Goal: Transaction & Acquisition: Purchase product/service

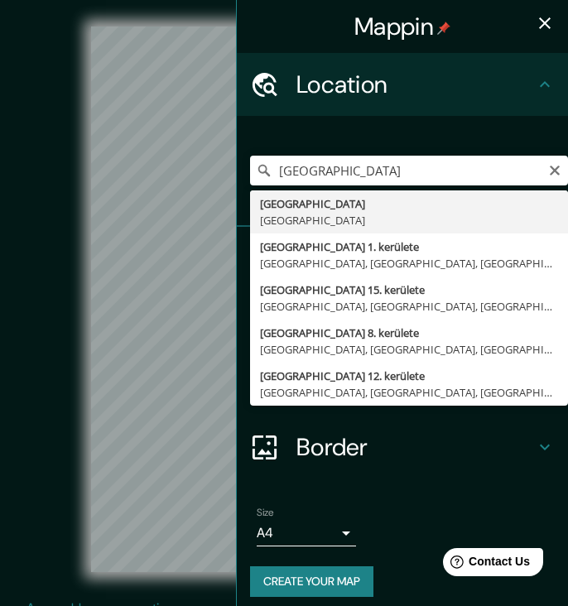
drag, startPoint x: 301, startPoint y: 199, endPoint x: 303, endPoint y: 215, distance: 16.6
type input "Párizs, Franciaország"
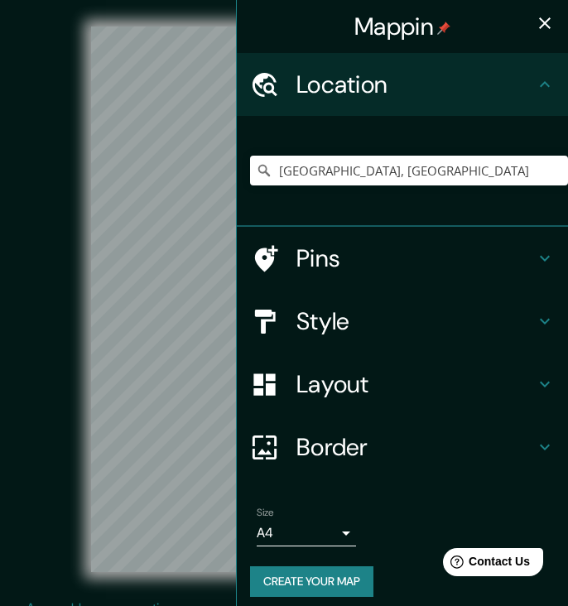
click at [546, 26] on icon "button" at bounding box center [545, 23] width 20 height 20
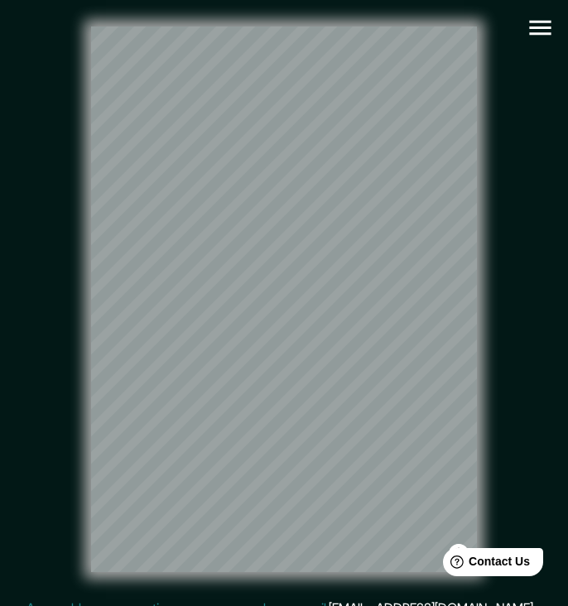
click at [546, 28] on icon "button" at bounding box center [540, 28] width 22 height 15
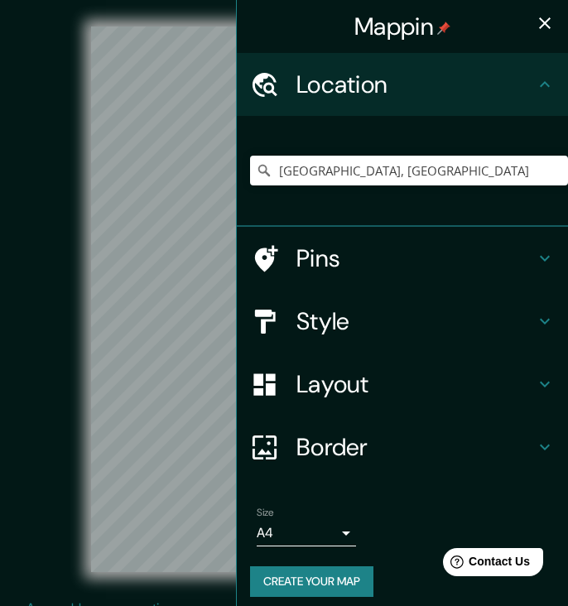
click at [361, 323] on h4 "Style" at bounding box center [415, 321] width 238 height 30
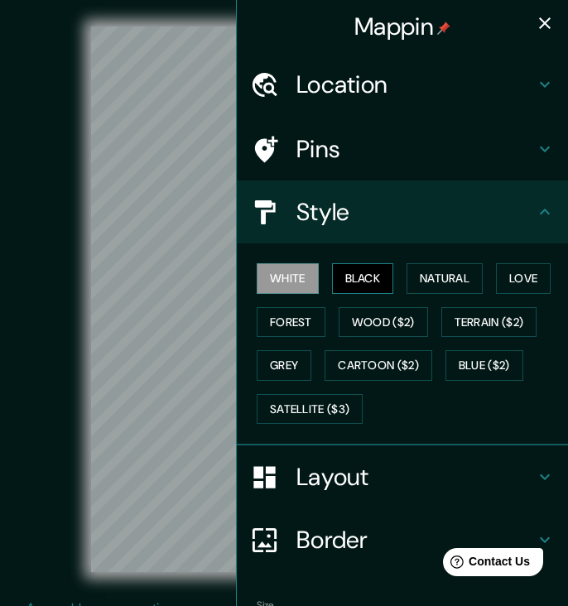
click at [363, 270] on button "Black" at bounding box center [363, 278] width 62 height 31
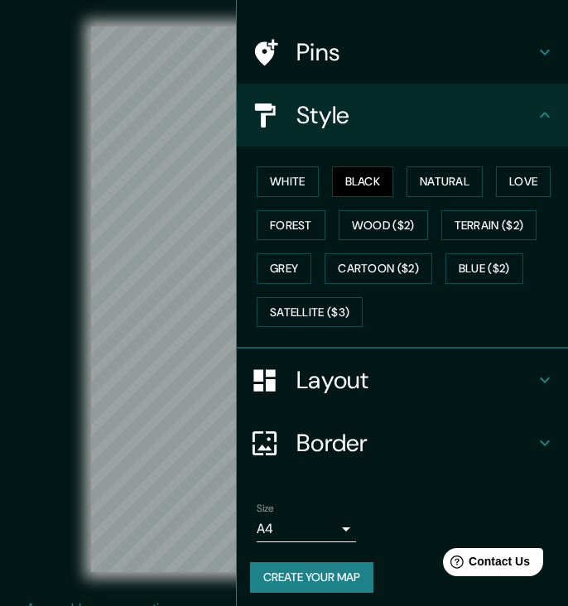
scroll to position [19, 0]
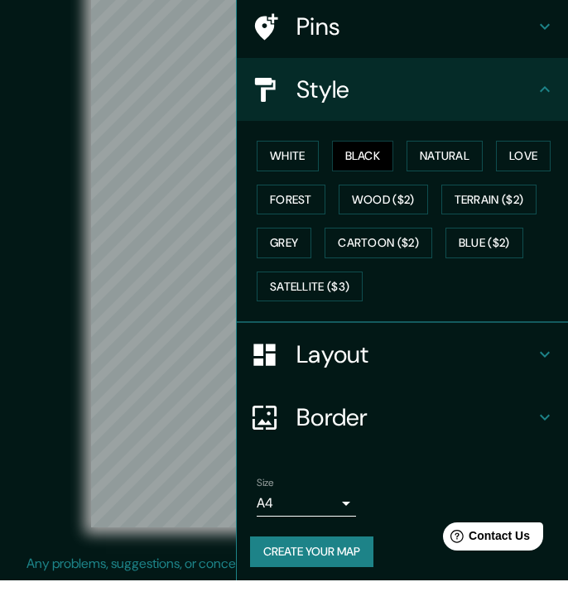
click at [339, 562] on button "Create your map" at bounding box center [311, 577] width 123 height 31
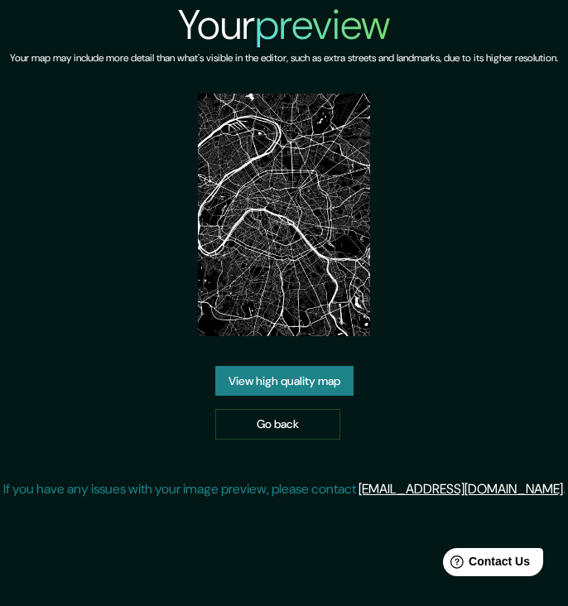
click at [347, 397] on link "View high quality map" at bounding box center [284, 381] width 138 height 31
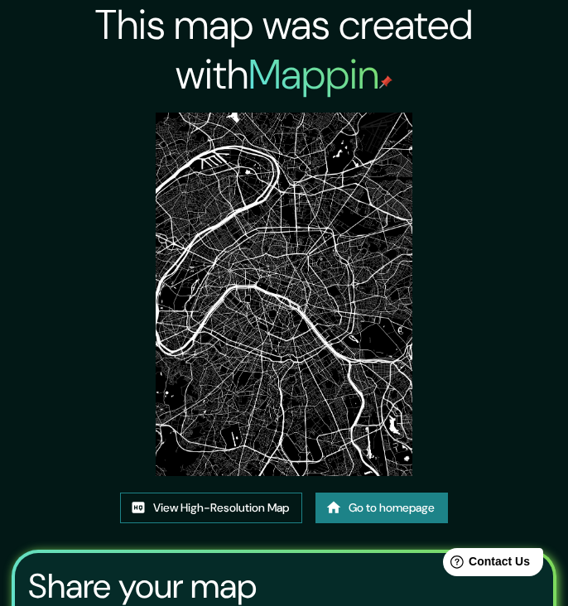
click at [223, 512] on link "View High-Resolution Map" at bounding box center [211, 508] width 182 height 31
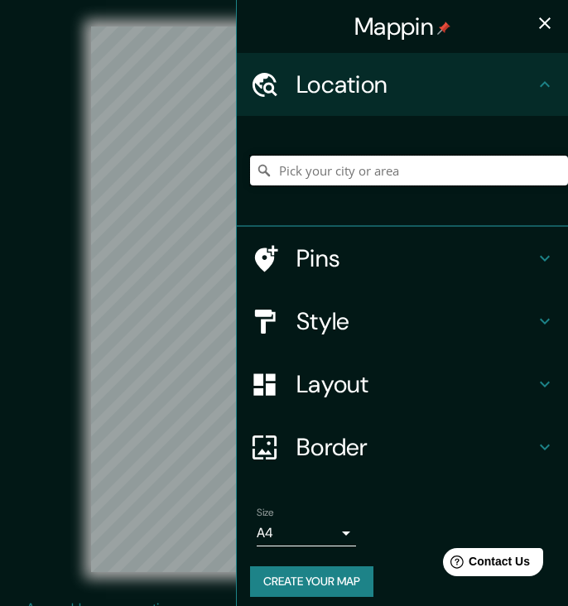
click at [357, 176] on input "Pick your city or area" at bounding box center [409, 171] width 318 height 30
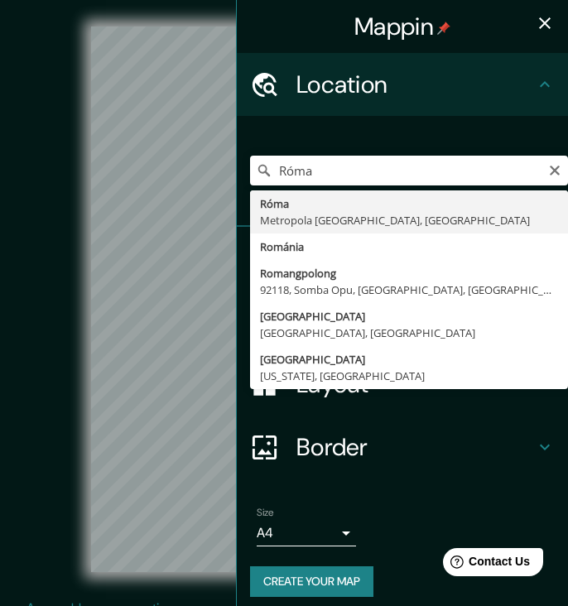
drag, startPoint x: 345, startPoint y: 156, endPoint x: 344, endPoint y: 219, distance: 62.1
type input "Róma, Metropola Roma, Olaszország"
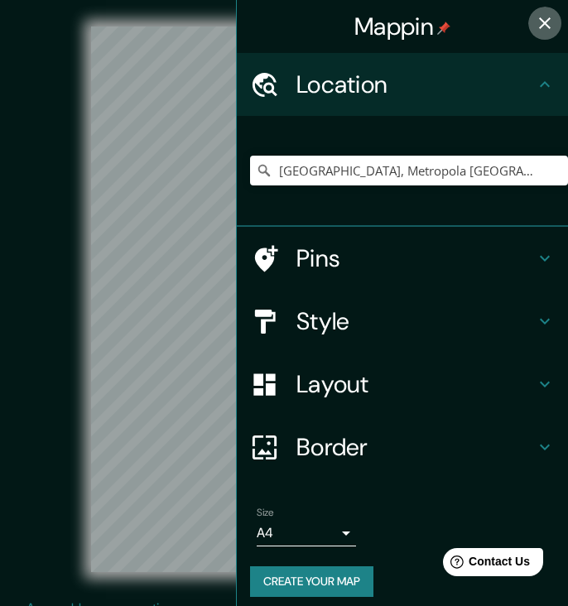
click at [547, 22] on icon "button" at bounding box center [545, 23] width 20 height 20
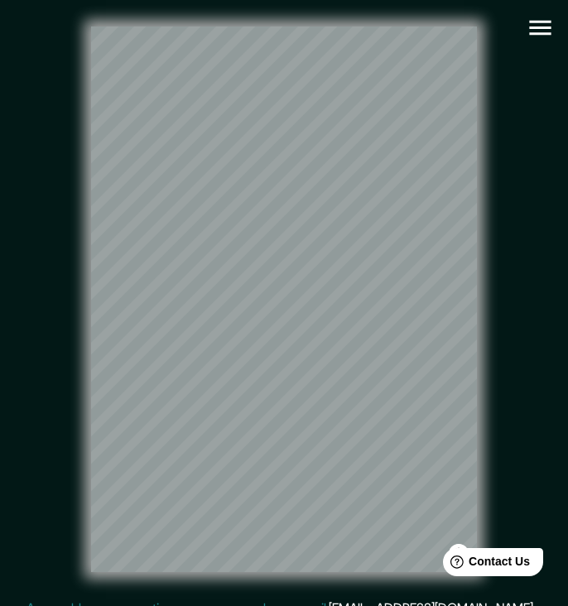
click at [538, 34] on icon "button" at bounding box center [540, 28] width 22 height 15
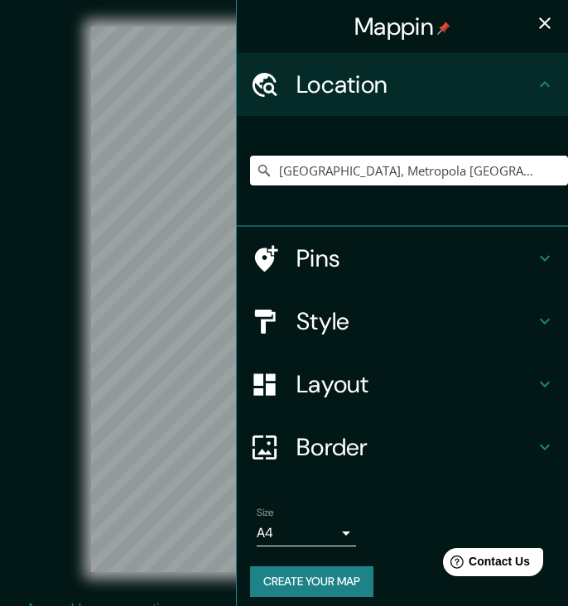
click at [351, 320] on h4 "Style" at bounding box center [415, 321] width 238 height 30
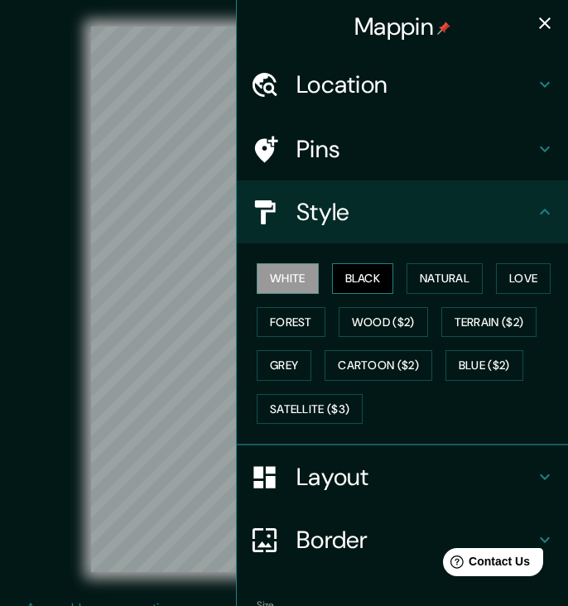
click at [370, 272] on button "Black" at bounding box center [363, 278] width 62 height 31
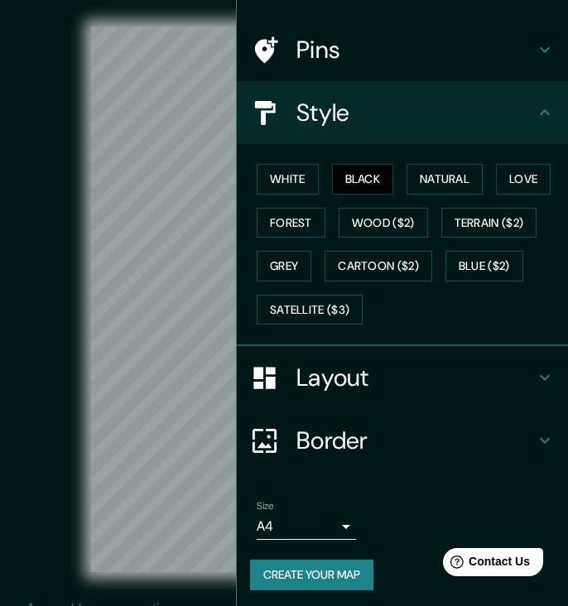
scroll to position [97, 0]
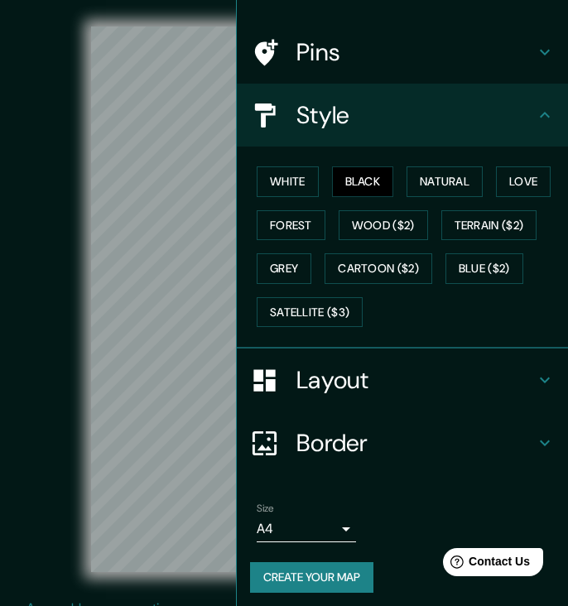
click at [314, 577] on button "Create your map" at bounding box center [311, 577] width 123 height 31
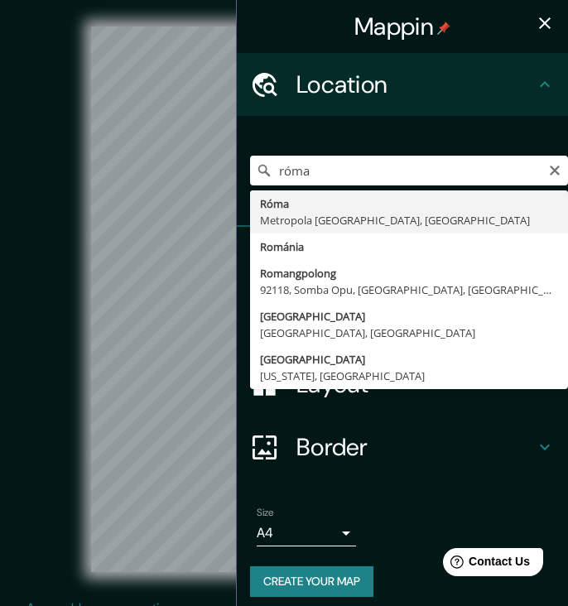
type input "Róma, Metropola Roma, Olaszország"
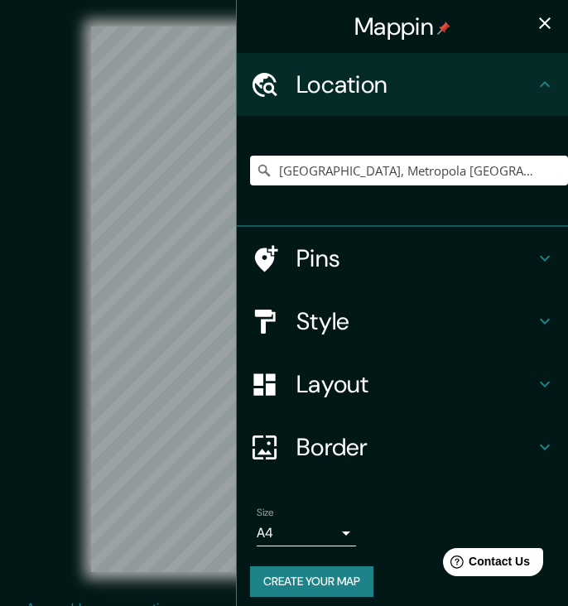
click at [550, 20] on icon "button" at bounding box center [545, 23] width 20 height 20
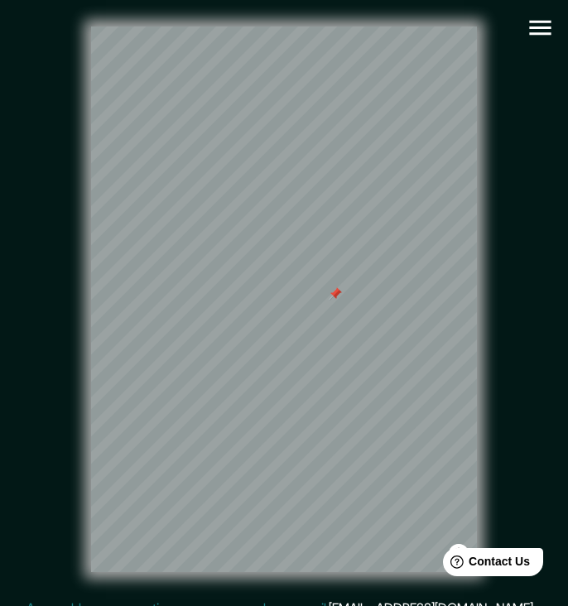
click at [336, 290] on div at bounding box center [335, 293] width 13 height 13
click at [536, 28] on icon "button" at bounding box center [540, 28] width 22 height 15
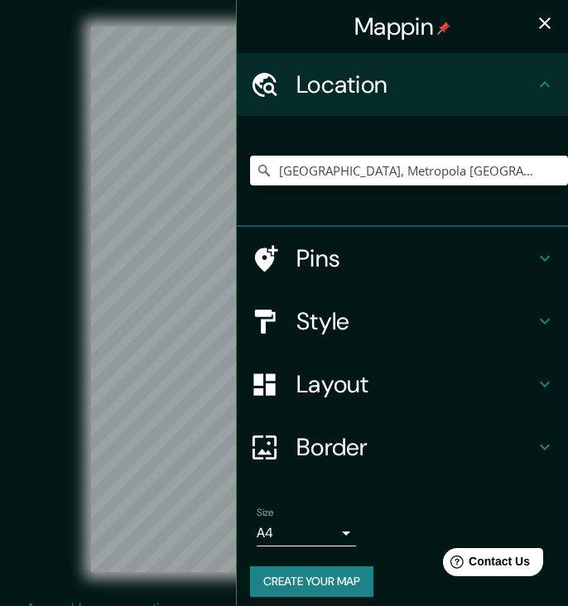
click at [377, 320] on h4 "Style" at bounding box center [415, 321] width 238 height 30
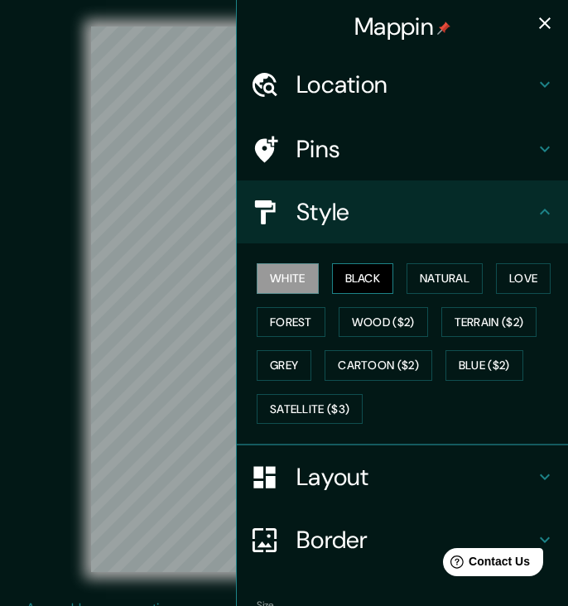
click at [375, 276] on button "Black" at bounding box center [363, 278] width 62 height 31
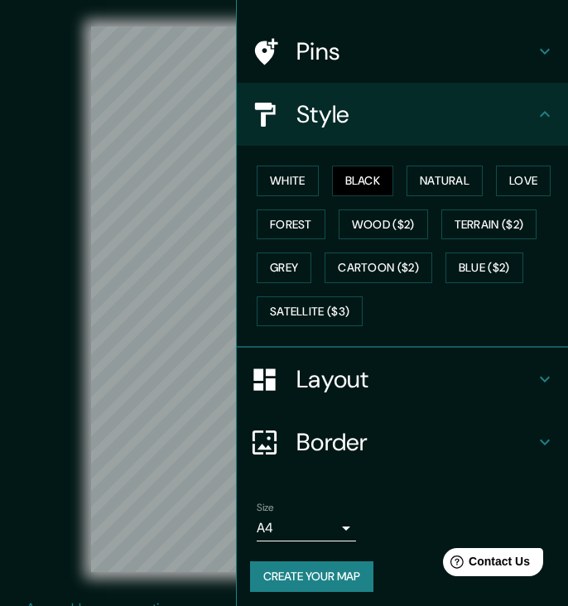
scroll to position [97, 0]
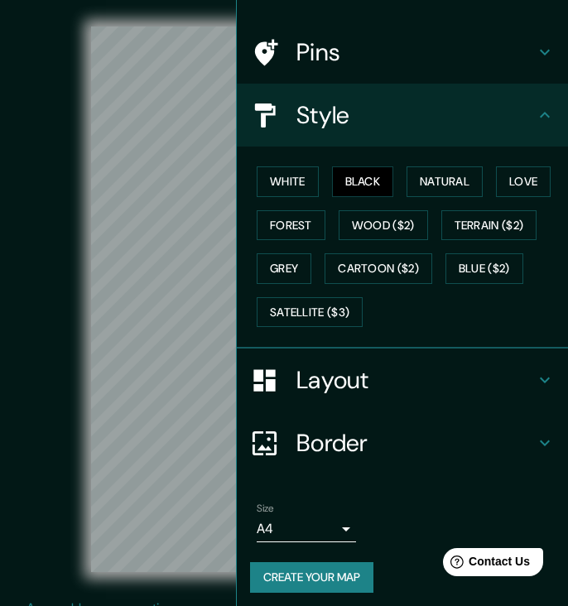
click at [345, 573] on button "Create your map" at bounding box center [311, 577] width 123 height 31
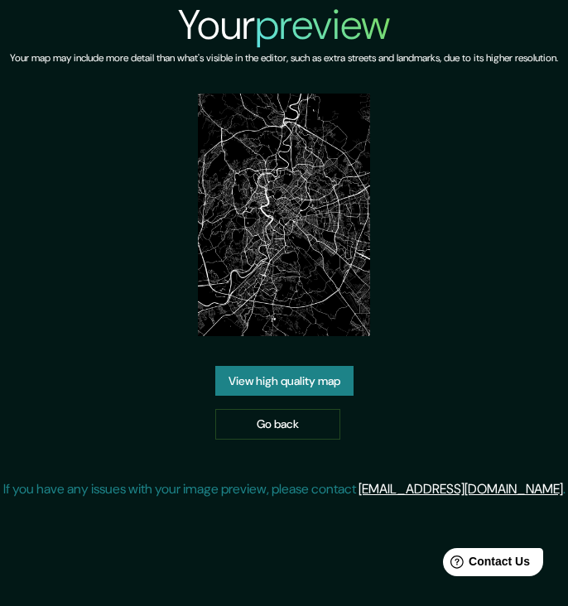
click at [311, 397] on link "View high quality map" at bounding box center [284, 381] width 138 height 31
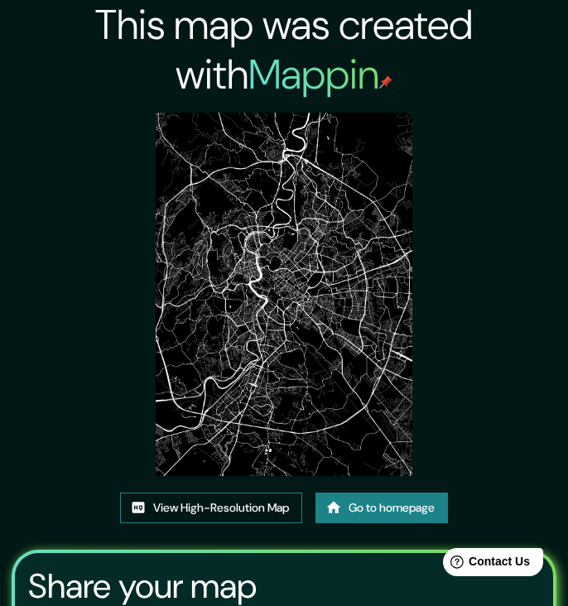
click at [211, 503] on link "View High-Resolution Map" at bounding box center [211, 508] width 182 height 31
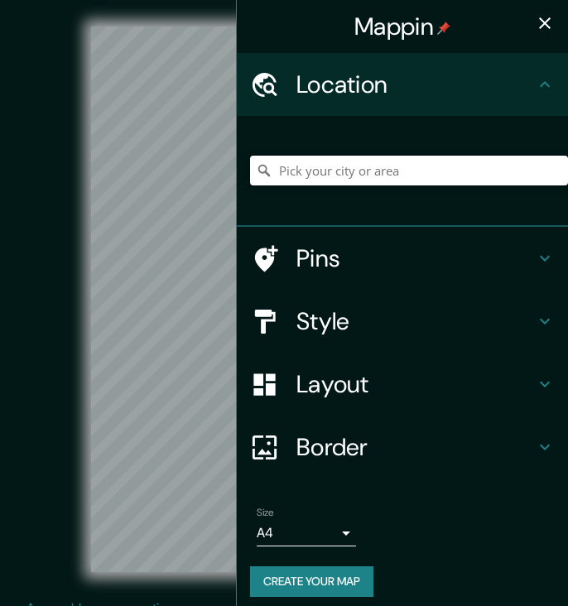
click at [387, 167] on input "Pick your city or area" at bounding box center [409, 171] width 318 height 30
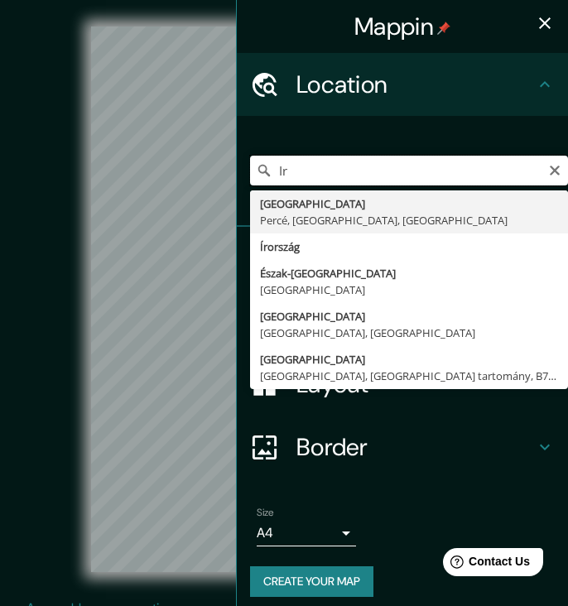
type input "I"
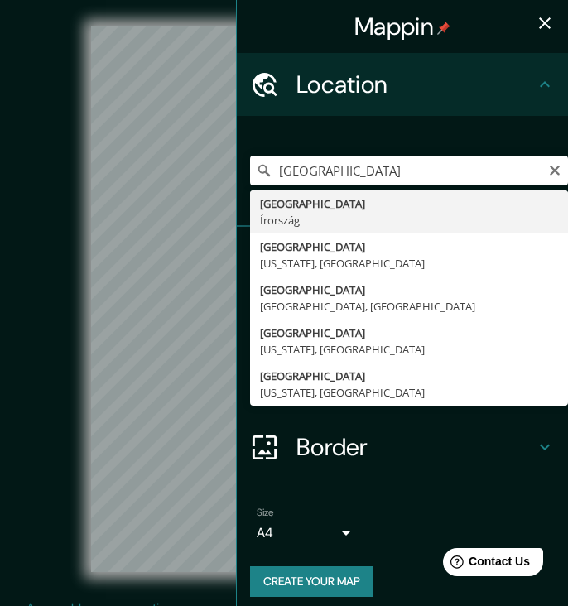
type input "Dublin, Írország"
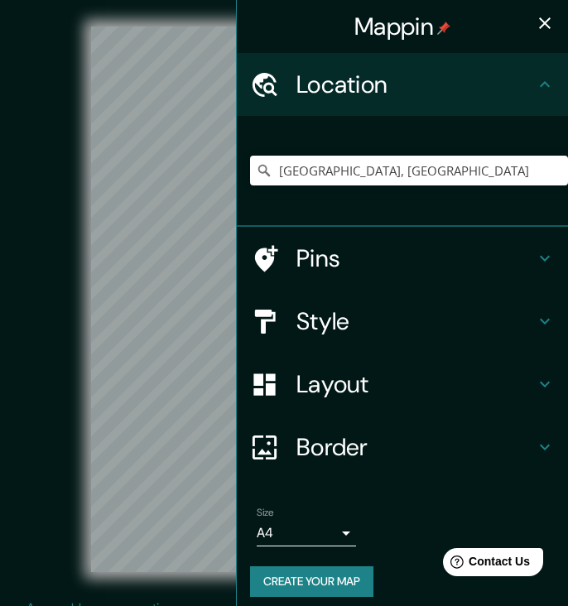
click at [545, 20] on icon "button" at bounding box center [545, 23] width 20 height 20
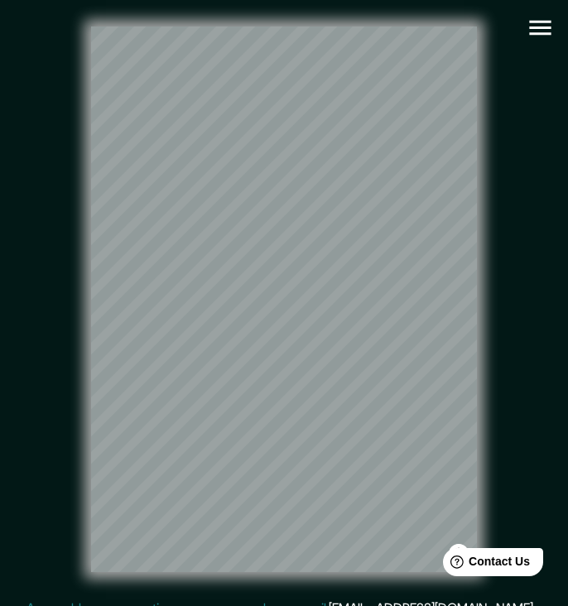
click at [545, 34] on icon "button" at bounding box center [540, 28] width 22 height 15
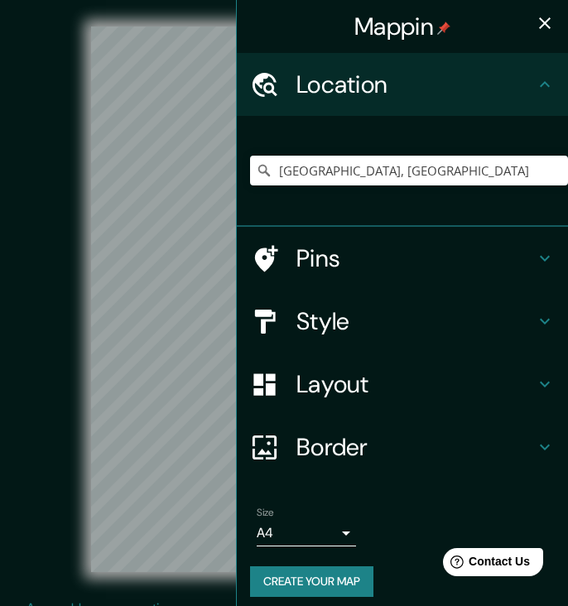
click at [341, 319] on h4 "Style" at bounding box center [415, 321] width 238 height 30
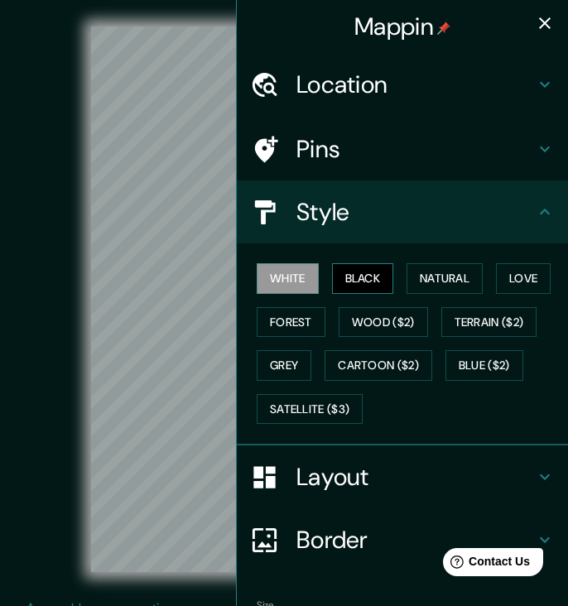
click at [349, 280] on button "Black" at bounding box center [363, 278] width 62 height 31
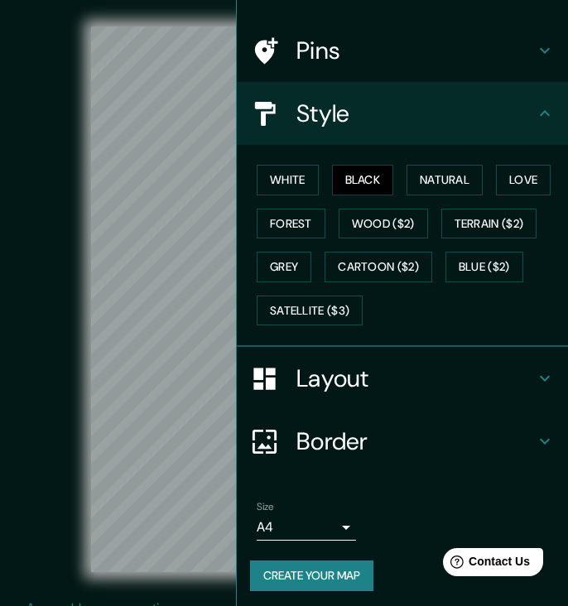
scroll to position [97, 0]
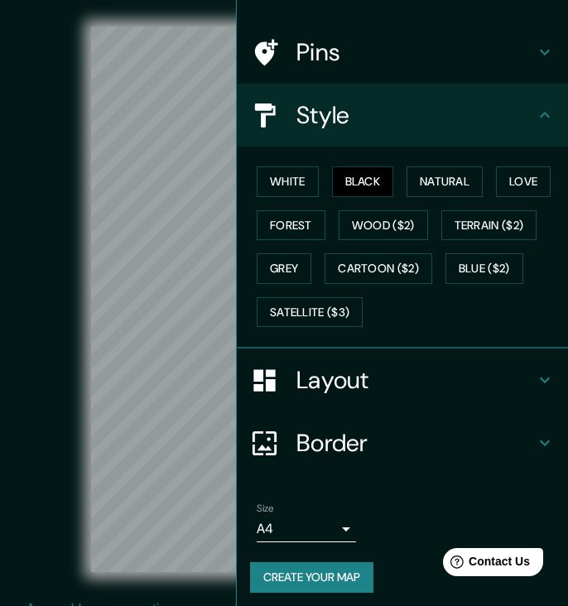
click at [349, 575] on button "Create your map" at bounding box center [311, 577] width 123 height 31
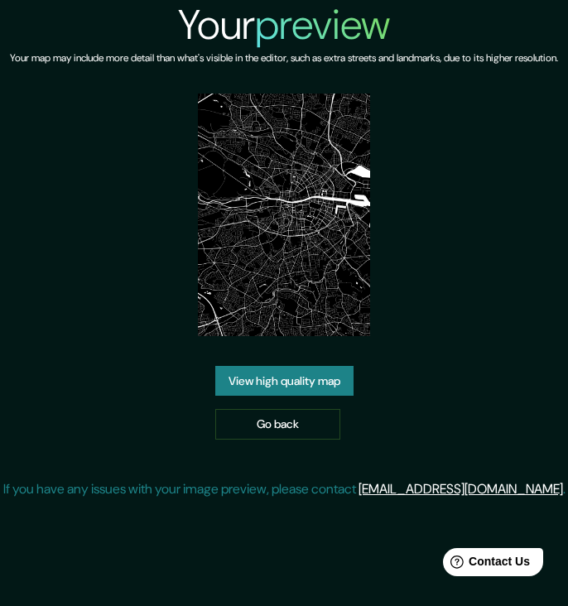
click at [324, 397] on link "View high quality map" at bounding box center [284, 381] width 138 height 31
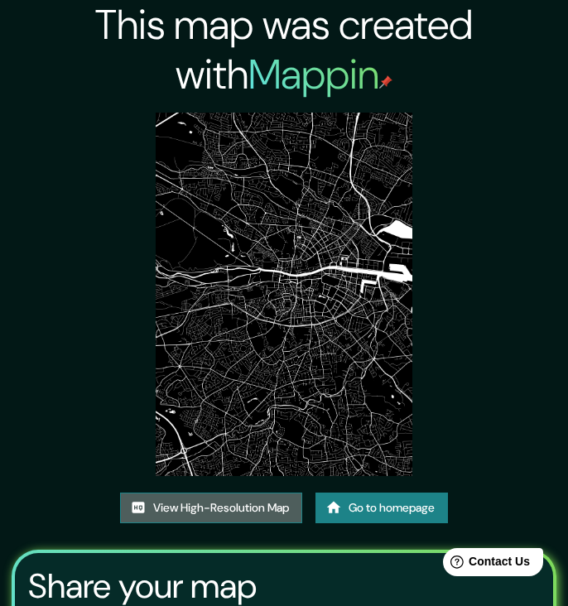
click at [214, 511] on link "View High-Resolution Map" at bounding box center [211, 508] width 182 height 31
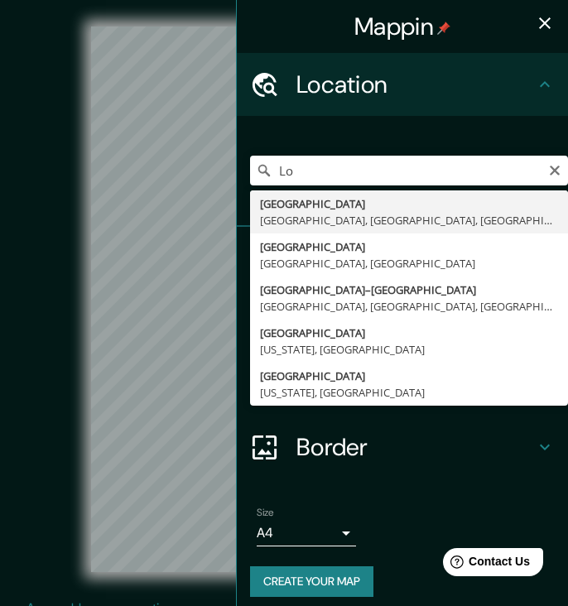
type input "L"
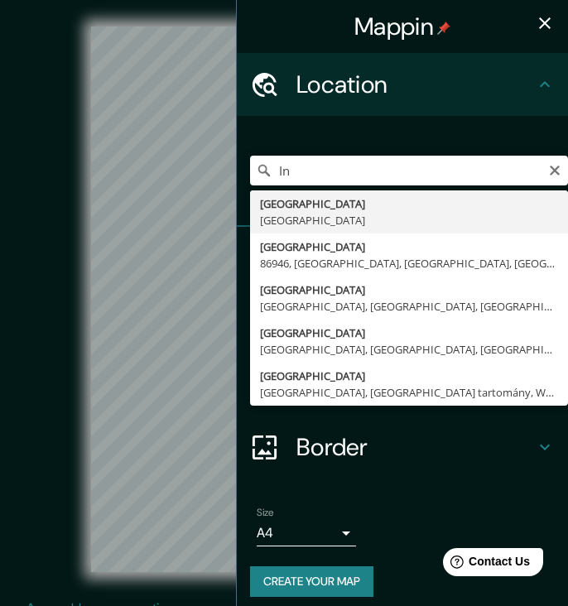
type input "I"
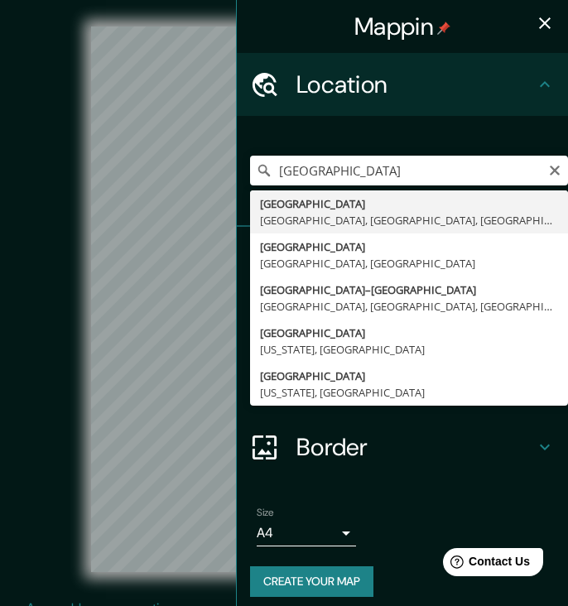
type input "[GEOGRAPHIC_DATA], [GEOGRAPHIC_DATA], [GEOGRAPHIC_DATA], [GEOGRAPHIC_DATA]"
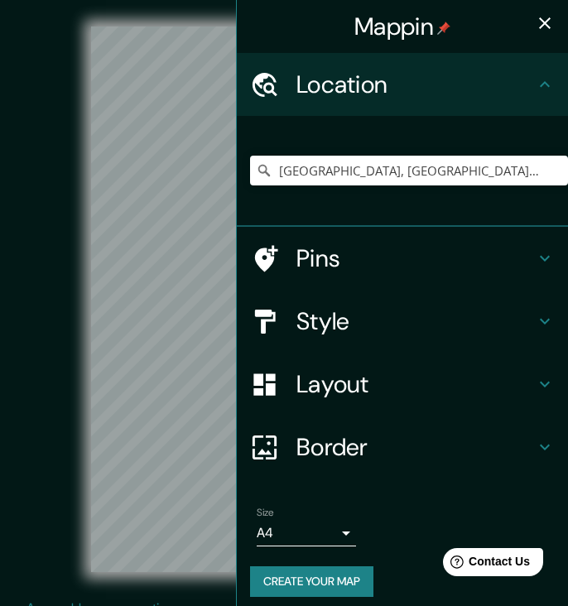
click at [547, 21] on icon "button" at bounding box center [545, 23] width 12 height 12
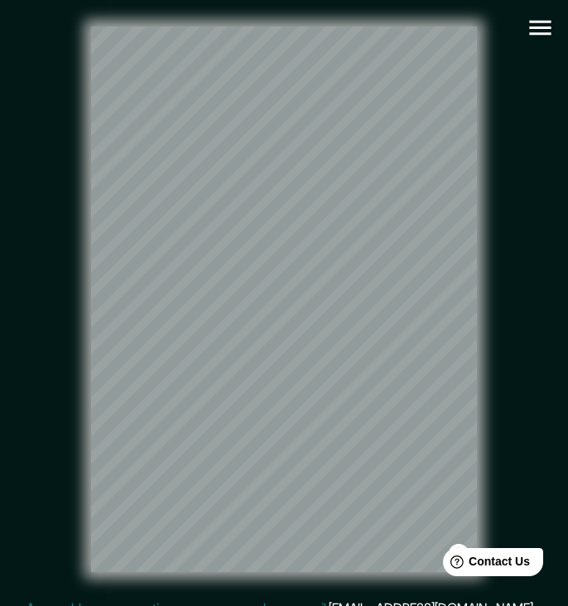
click at [545, 17] on icon "button" at bounding box center [540, 27] width 29 height 29
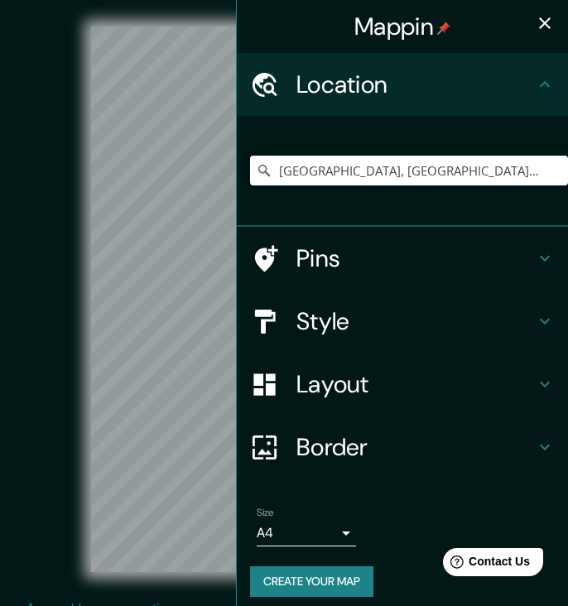
click at [546, 22] on icon "button" at bounding box center [545, 23] width 12 height 12
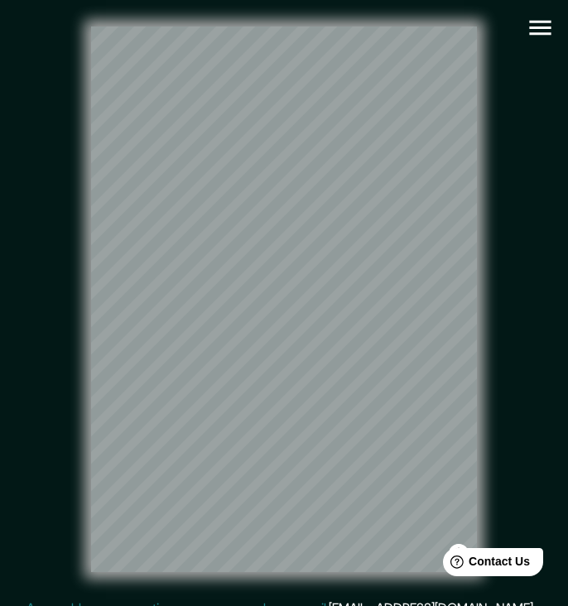
click at [543, 22] on icon "button" at bounding box center [540, 28] width 22 height 15
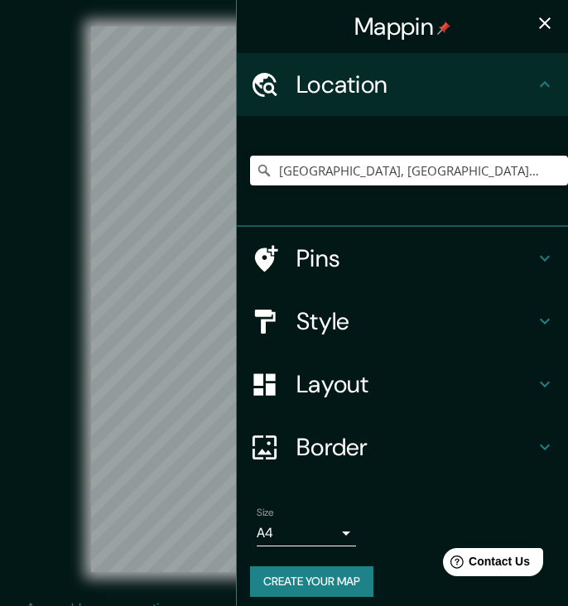
click at [415, 308] on h4 "Style" at bounding box center [415, 321] width 238 height 30
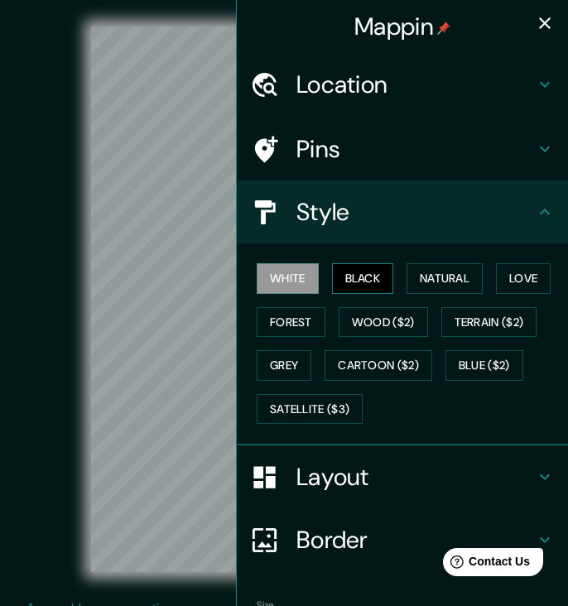
click at [381, 276] on button "Black" at bounding box center [363, 278] width 62 height 31
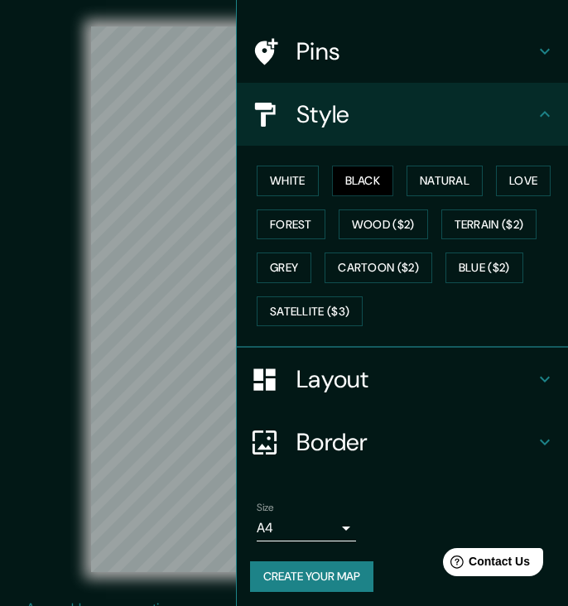
scroll to position [97, 0]
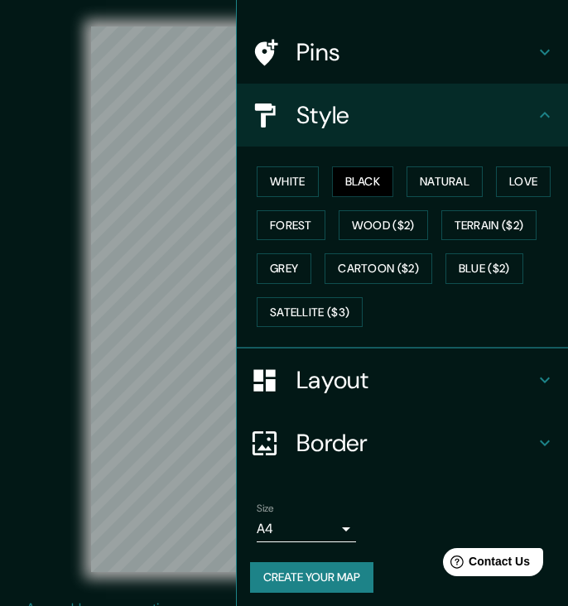
click at [312, 581] on button "Create your map" at bounding box center [311, 577] width 123 height 31
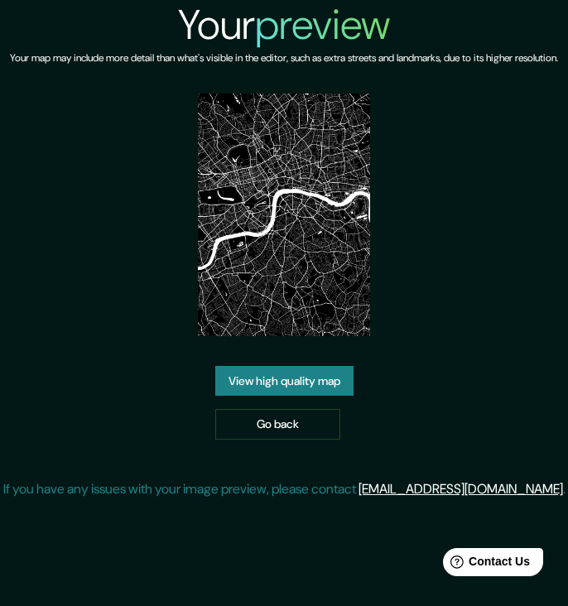
click at [319, 397] on link "View high quality map" at bounding box center [284, 381] width 138 height 31
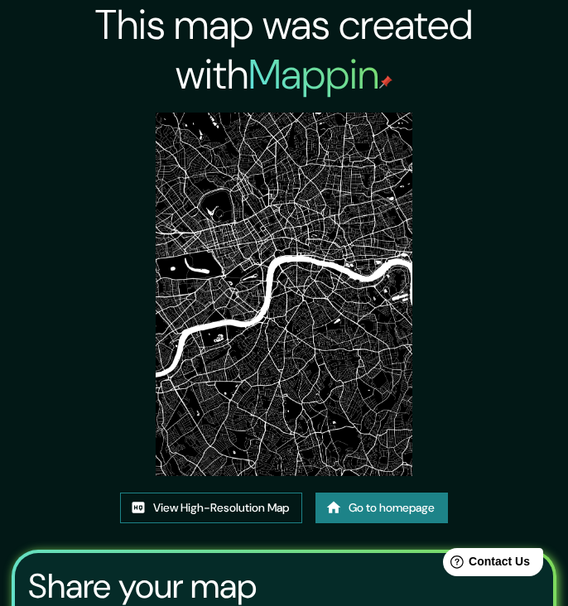
click at [231, 502] on link "View High-Resolution Map" at bounding box center [211, 508] width 182 height 31
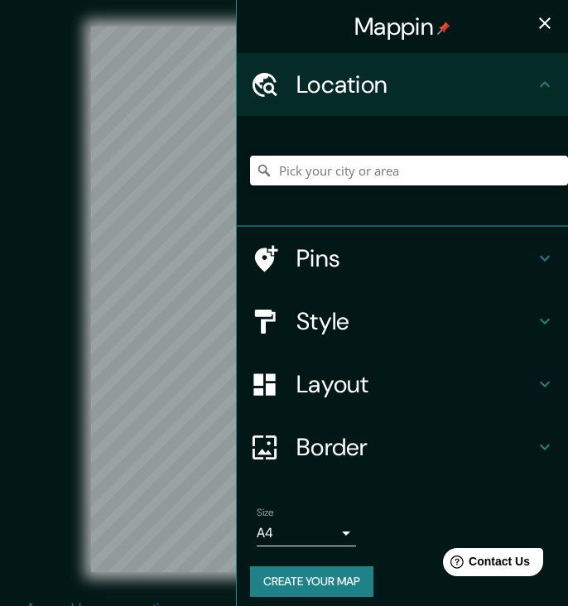
click at [368, 181] on input "Pick your city or area" at bounding box center [409, 171] width 318 height 30
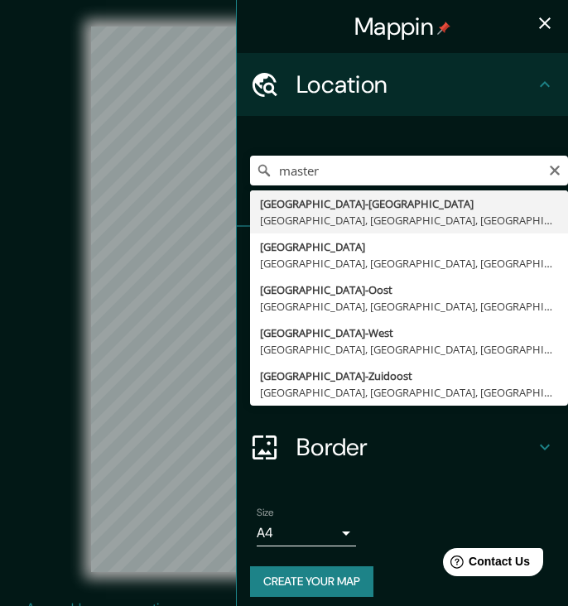
drag, startPoint x: 342, startPoint y: 166, endPoint x: 348, endPoint y: 220, distance: 54.1
type input "Amsterdam-Centrum, Amszterdam, Észak-Holland, Hollandia"
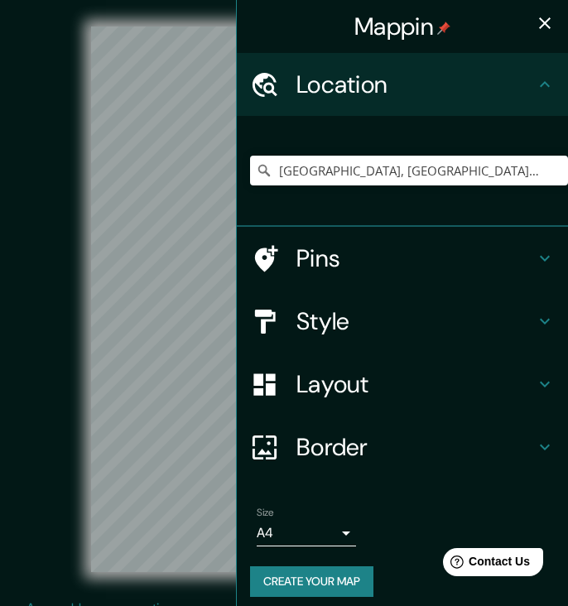
click at [547, 25] on icon "button" at bounding box center [545, 23] width 12 height 12
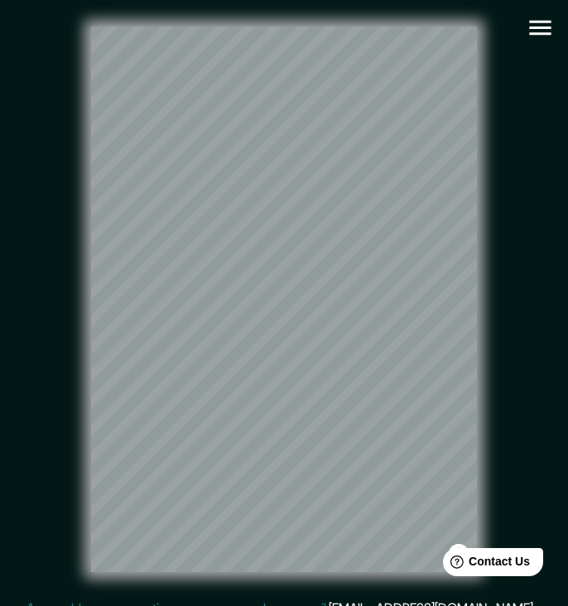
click at [546, 17] on icon "button" at bounding box center [540, 27] width 29 height 29
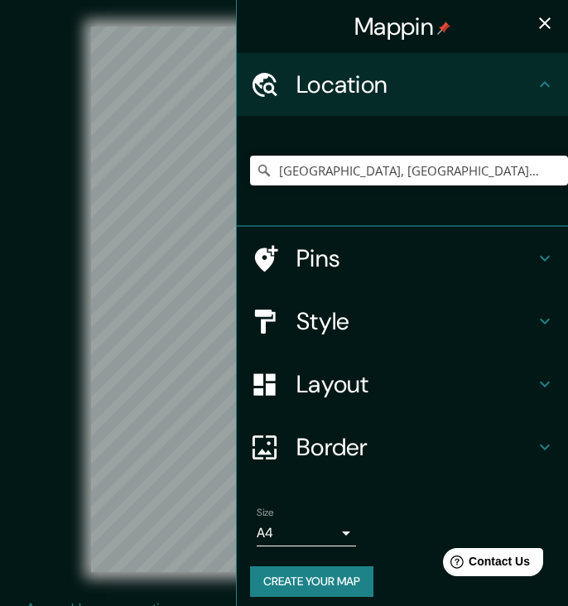
click at [358, 316] on h4 "Style" at bounding box center [415, 321] width 238 height 30
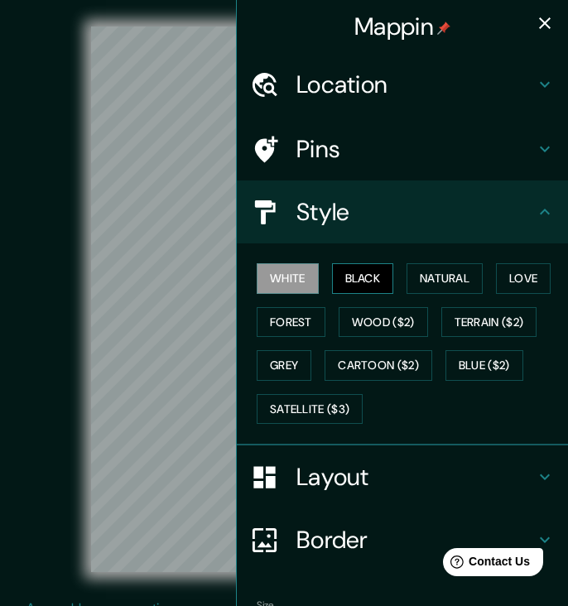
click at [363, 276] on button "Black" at bounding box center [363, 278] width 62 height 31
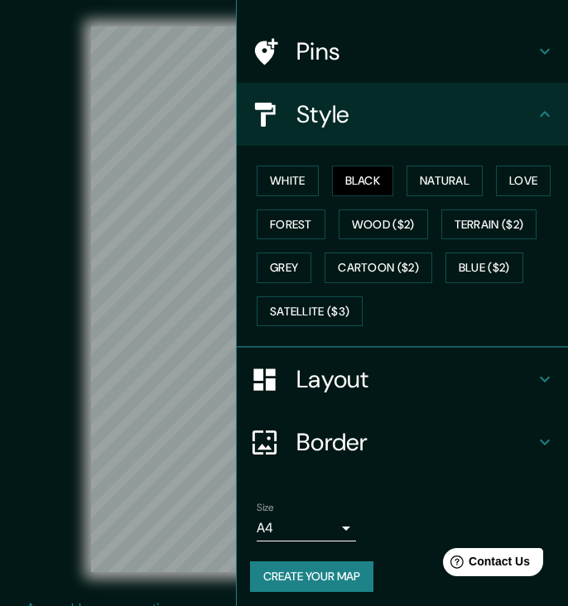
scroll to position [97, 0]
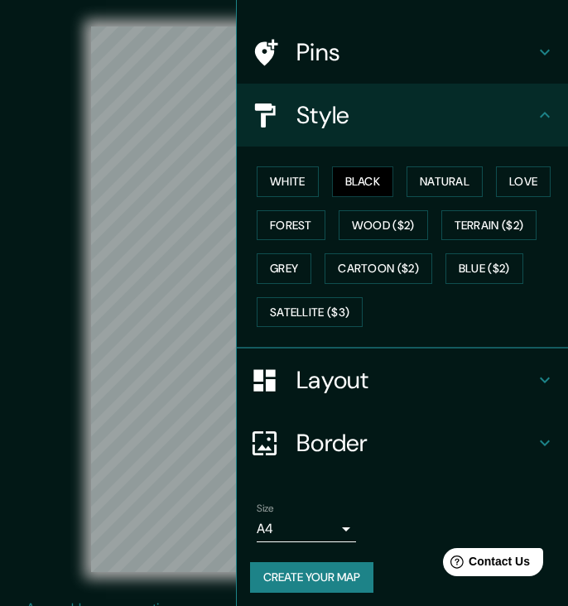
click at [329, 571] on button "Create your map" at bounding box center [311, 577] width 123 height 31
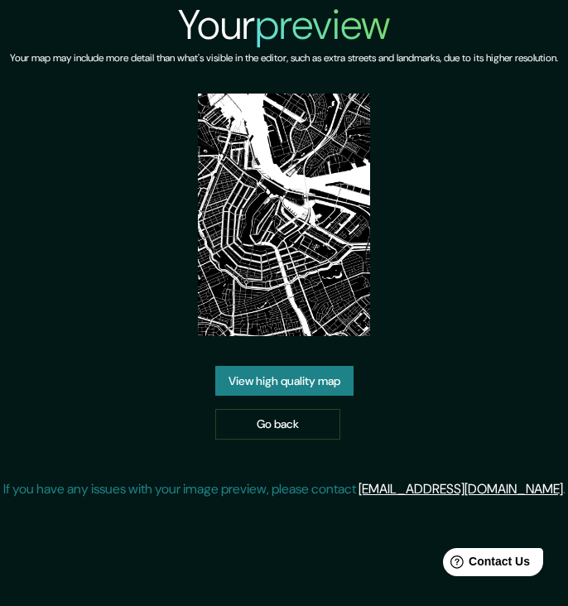
click at [298, 391] on link "View high quality map" at bounding box center [284, 381] width 138 height 31
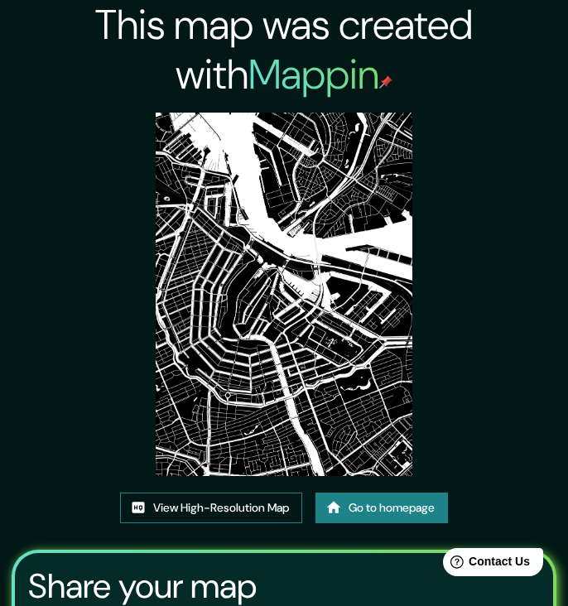
click at [252, 507] on link "View High-Resolution Map" at bounding box center [211, 508] width 182 height 31
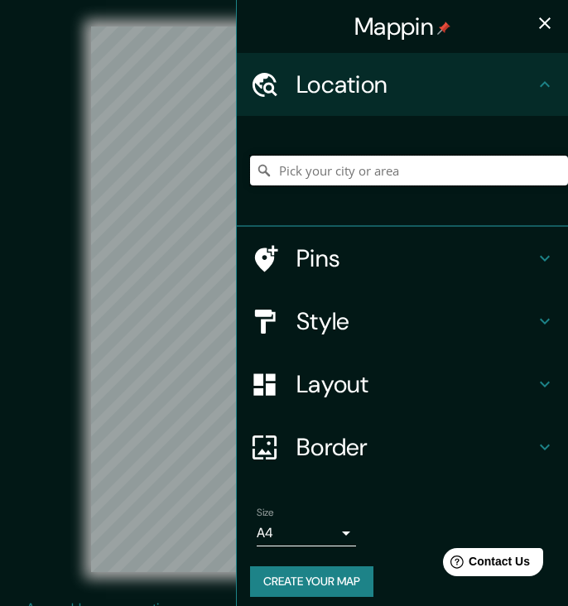
click at [305, 173] on input "Pick your city or area" at bounding box center [409, 171] width 318 height 30
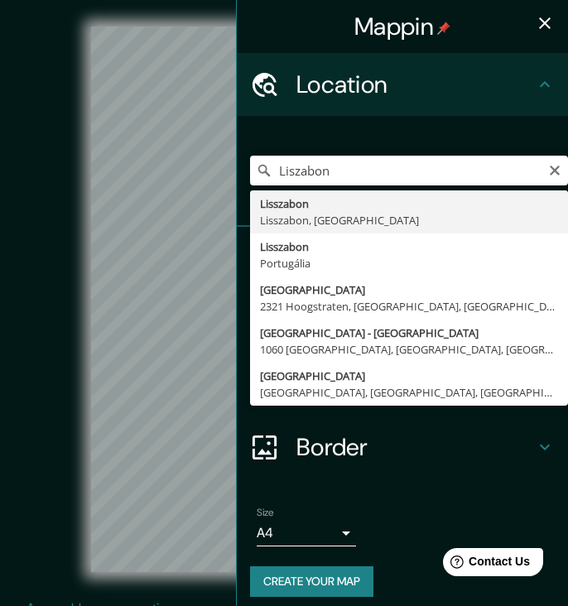
type input "Lisszabon, Lisszabon, [GEOGRAPHIC_DATA]"
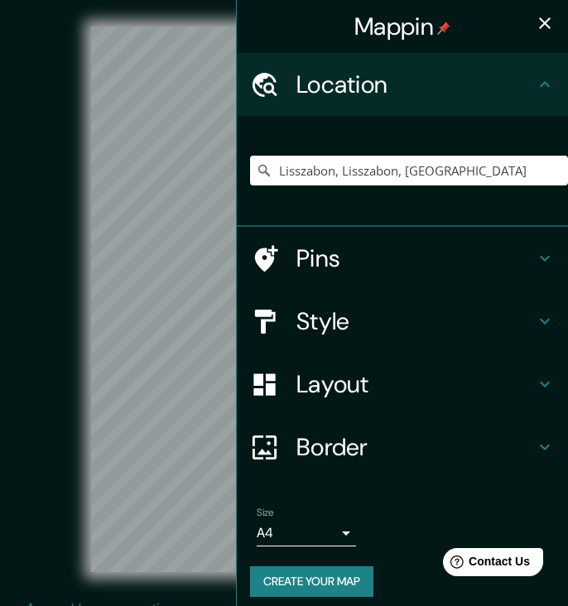
click at [545, 23] on icon "button" at bounding box center [545, 23] width 12 height 12
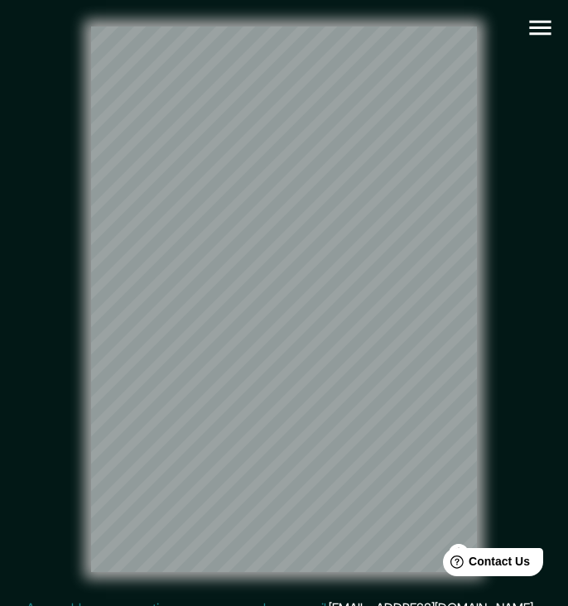
click at [544, 22] on icon "button" at bounding box center [540, 28] width 22 height 15
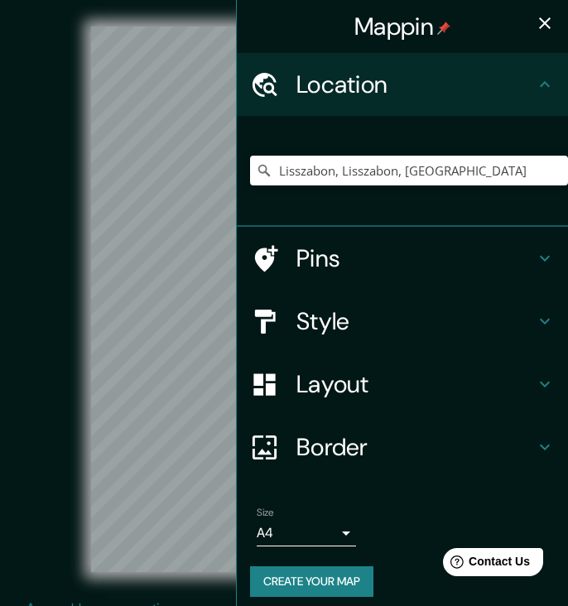
click at [361, 309] on h4 "Style" at bounding box center [415, 321] width 238 height 30
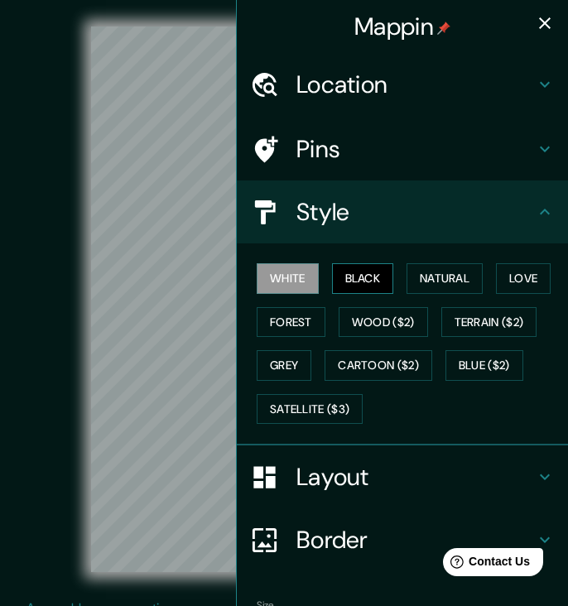
click at [353, 281] on button "Black" at bounding box center [363, 278] width 62 height 31
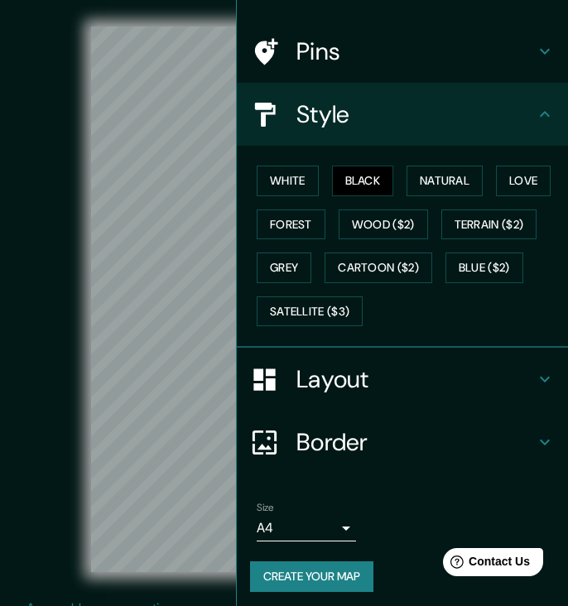
scroll to position [97, 0]
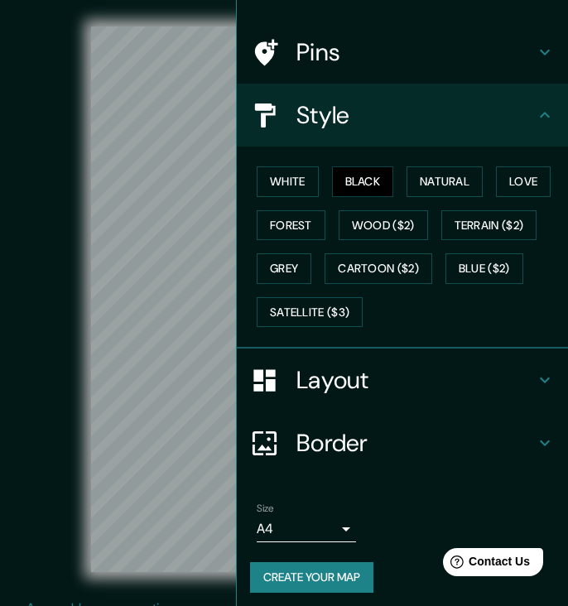
click at [313, 570] on button "Create your map" at bounding box center [311, 577] width 123 height 31
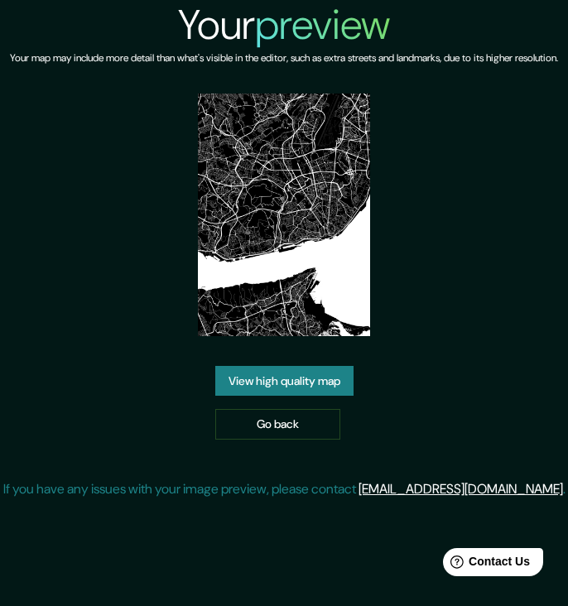
click at [250, 366] on link "View high quality map" at bounding box center [284, 381] width 138 height 31
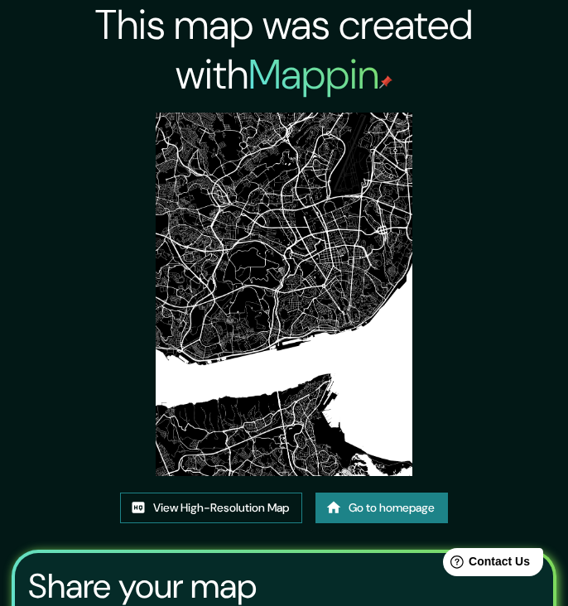
click at [162, 513] on link "View High-Resolution Map" at bounding box center [211, 508] width 182 height 31
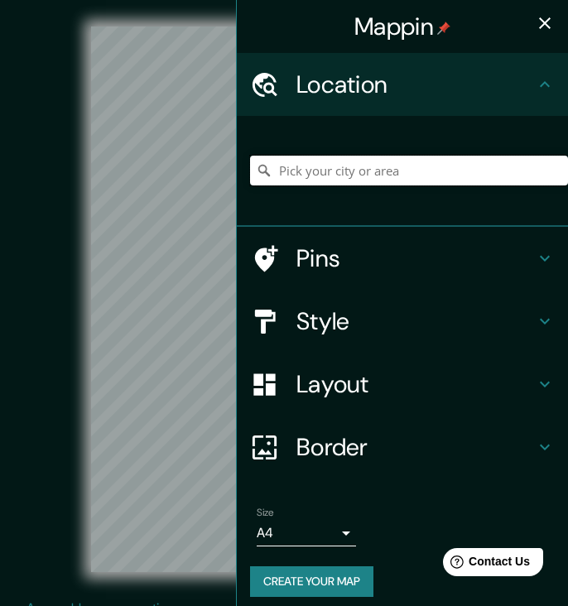
click at [349, 175] on input "Pick your city or area" at bounding box center [409, 171] width 318 height 30
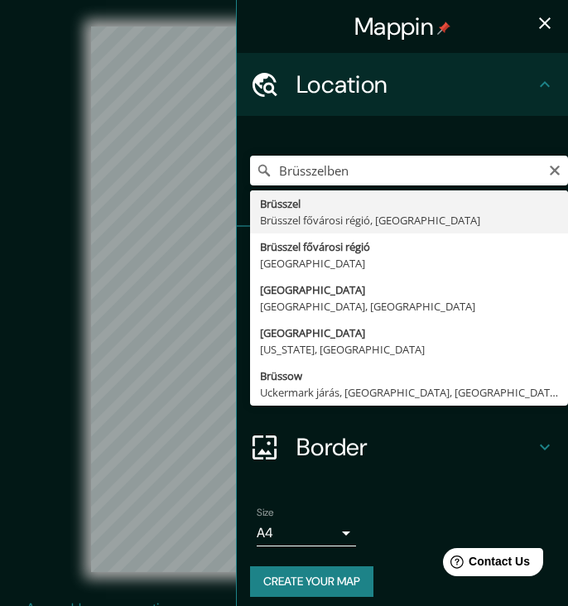
drag, startPoint x: 348, startPoint y: 200, endPoint x: 353, endPoint y: 221, distance: 22.1
type input "Brüsszel, [GEOGRAPHIC_DATA] fővárosi régió, [GEOGRAPHIC_DATA]"
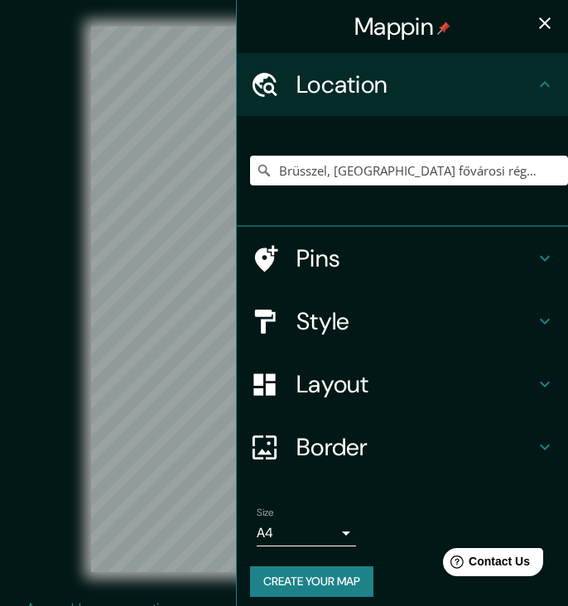
click at [546, 22] on icon "button" at bounding box center [545, 23] width 12 height 12
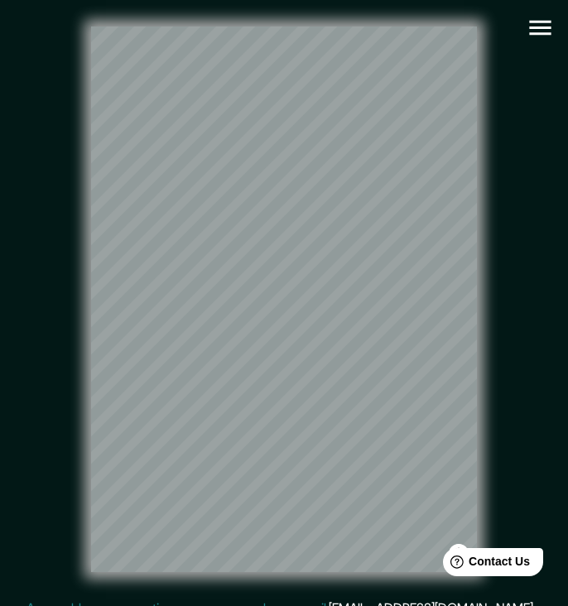
click at [540, 25] on icon "button" at bounding box center [540, 27] width 29 height 29
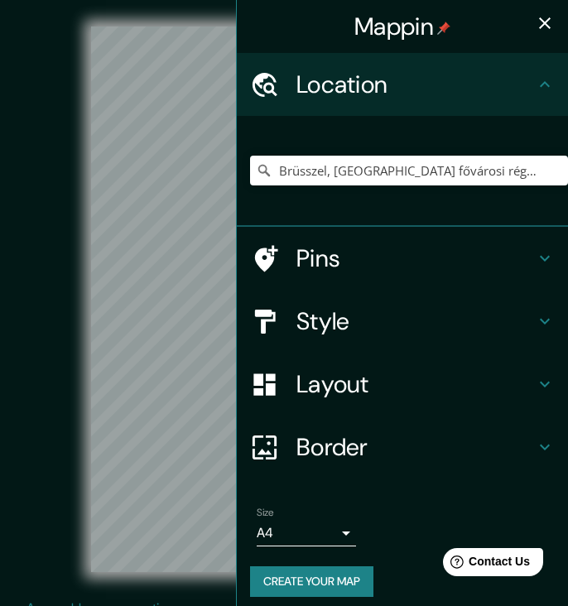
click at [388, 318] on h4 "Style" at bounding box center [415, 321] width 238 height 30
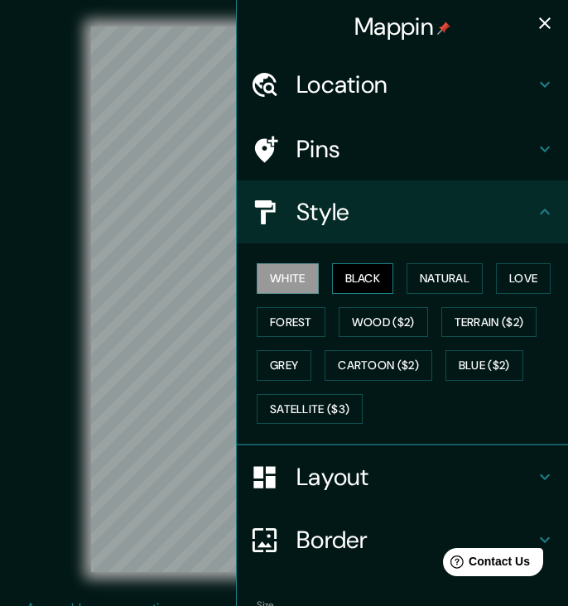
click at [345, 272] on button "Black" at bounding box center [363, 278] width 62 height 31
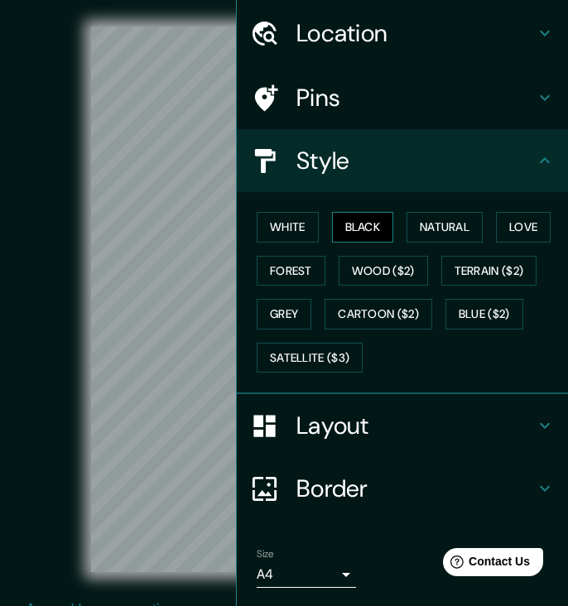
scroll to position [97, 0]
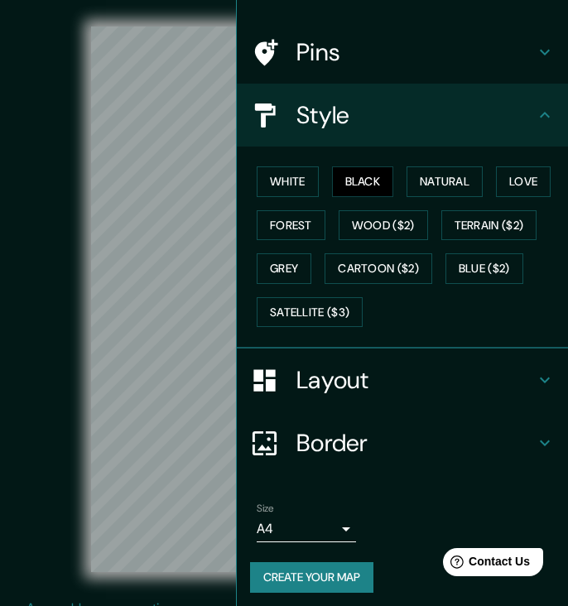
click at [316, 574] on button "Create your map" at bounding box center [311, 577] width 123 height 31
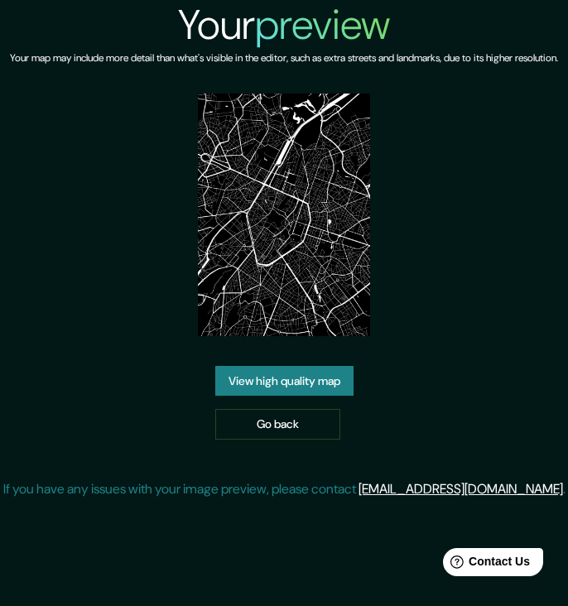
click at [283, 397] on link "View high quality map" at bounding box center [284, 381] width 138 height 31
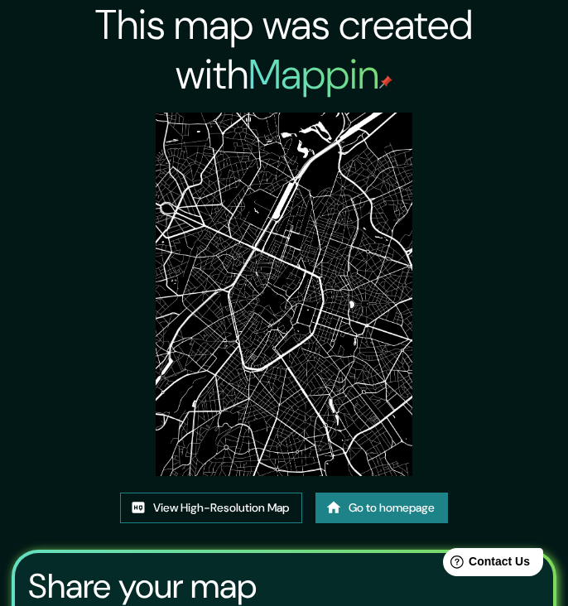
click at [221, 501] on link "View High-Resolution Map" at bounding box center [211, 508] width 182 height 31
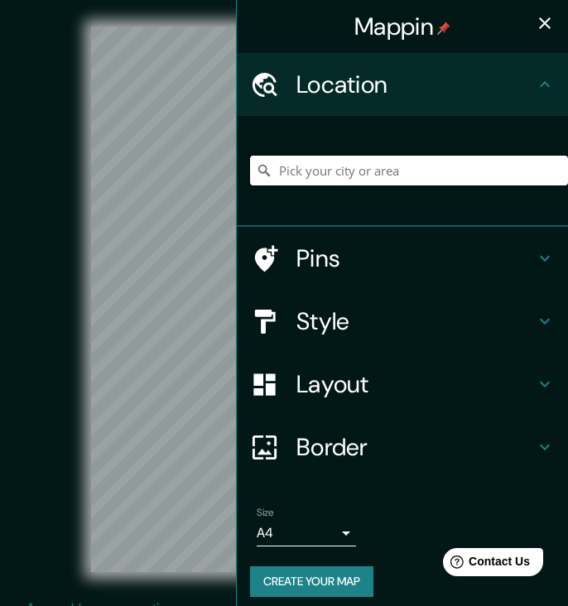
click at [352, 168] on input "Pick your city or area" at bounding box center [409, 171] width 318 height 30
click at [465, 171] on input "Pick your city or area" at bounding box center [409, 171] width 318 height 30
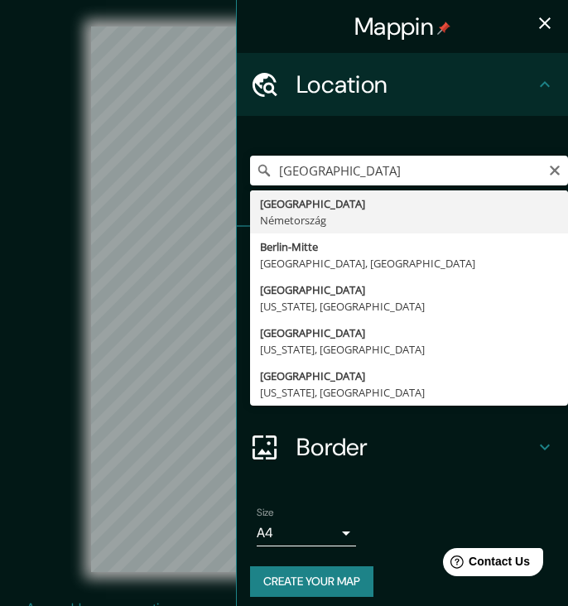
type input "Berlin, Németország"
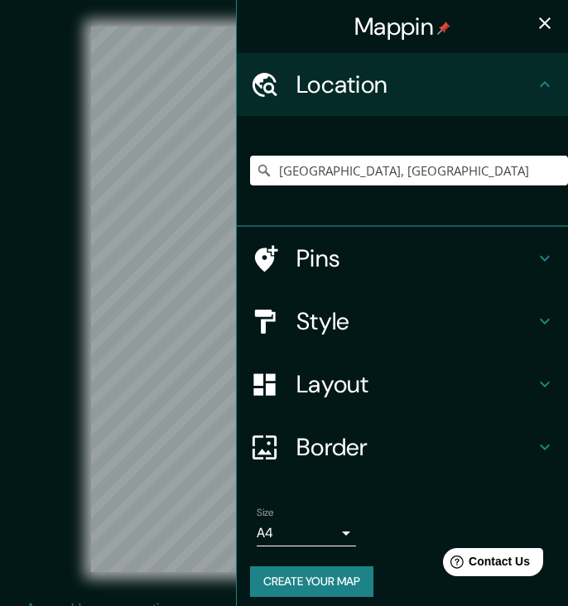
click at [552, 14] on icon "button" at bounding box center [545, 23] width 20 height 20
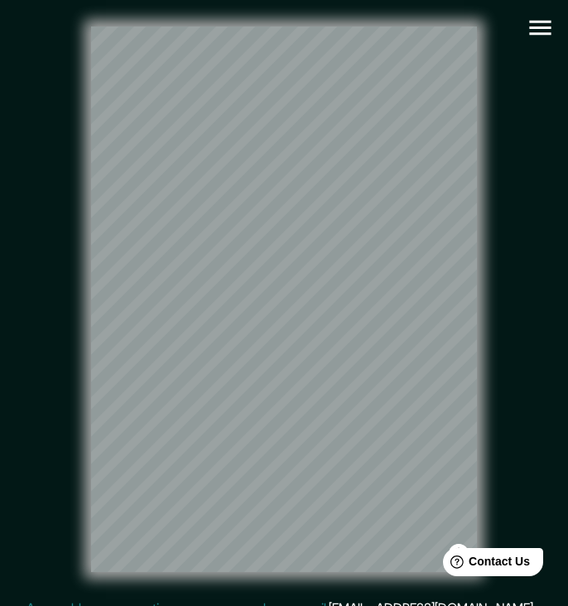
click at [532, 34] on icon "button" at bounding box center [540, 28] width 22 height 15
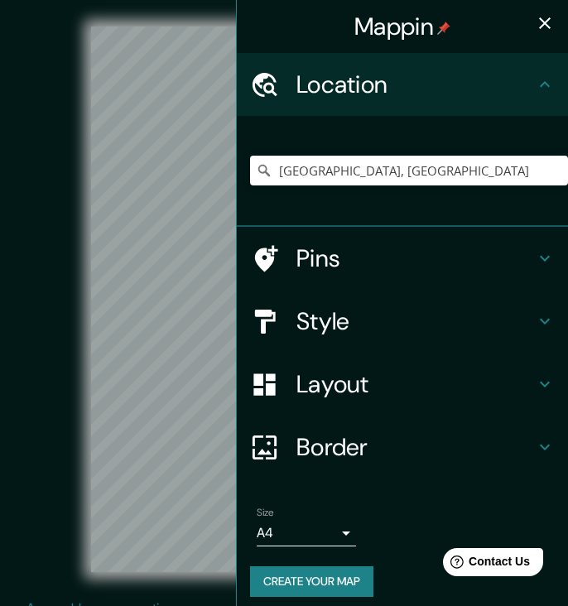
click at [388, 323] on h4 "Style" at bounding box center [415, 321] width 238 height 30
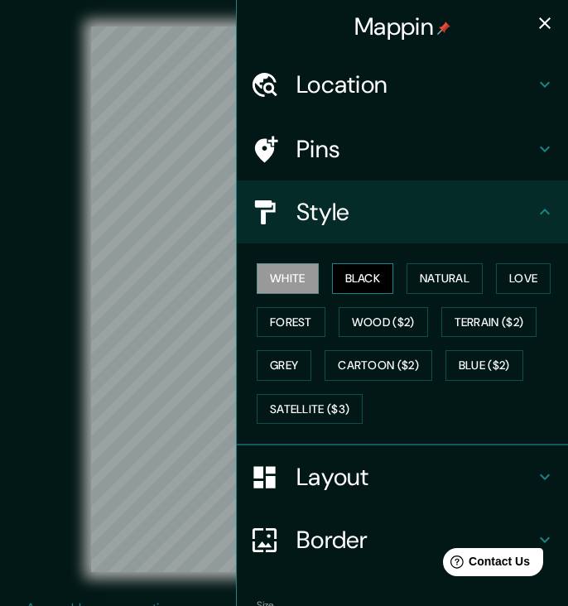
click at [373, 281] on button "Black" at bounding box center [363, 278] width 62 height 31
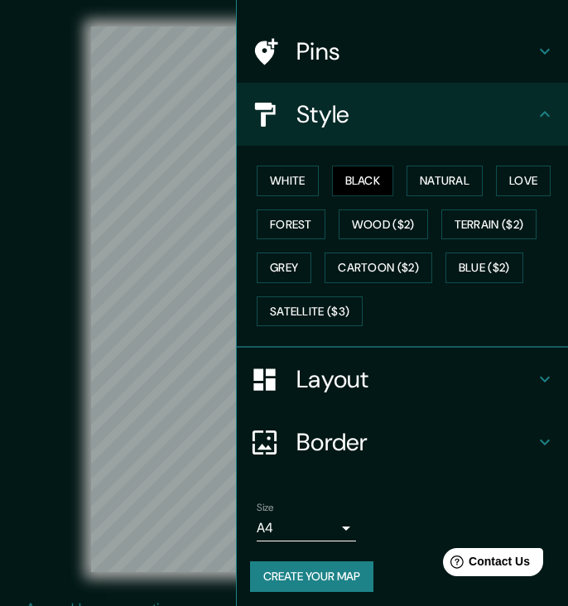
scroll to position [97, 0]
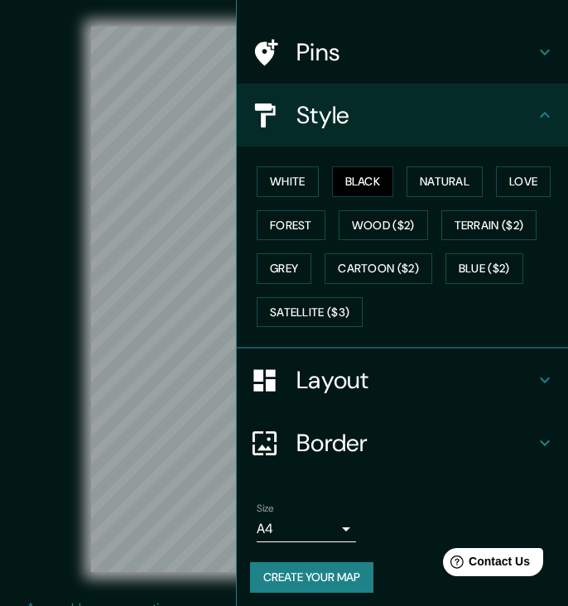
click at [339, 574] on button "Create your map" at bounding box center [311, 577] width 123 height 31
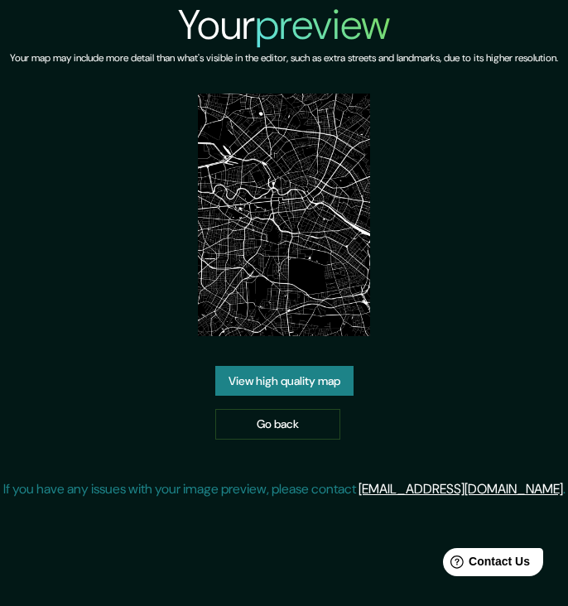
click at [298, 397] on link "View high quality map" at bounding box center [284, 381] width 138 height 31
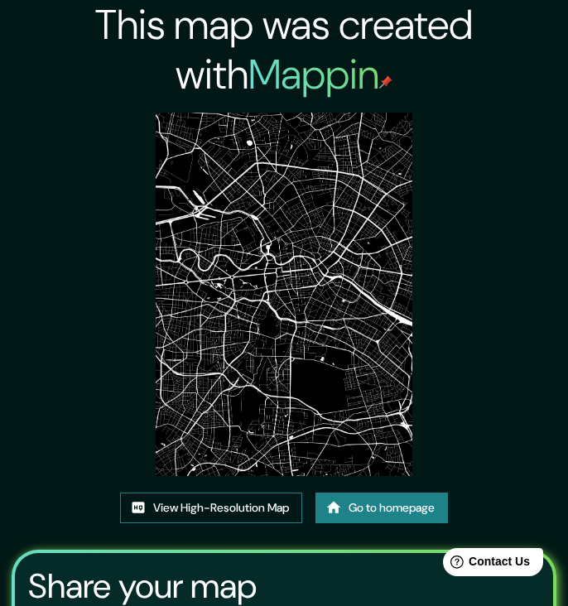
click at [285, 498] on link "View High-Resolution Map" at bounding box center [211, 508] width 182 height 31
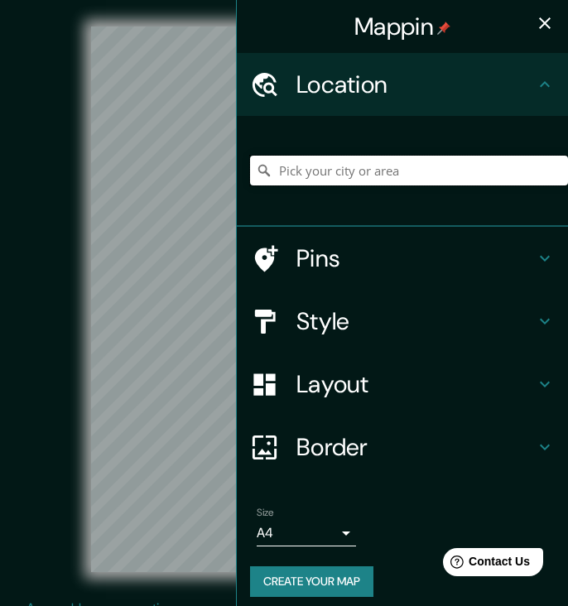
click at [317, 175] on input "Pick your city or area" at bounding box center [409, 171] width 318 height 30
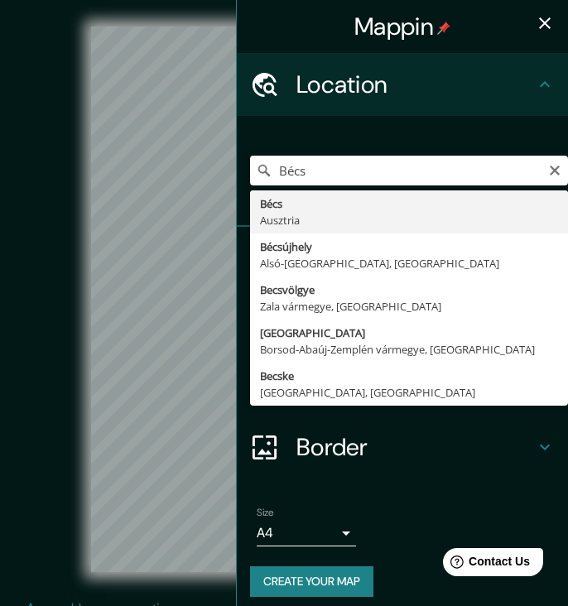
drag, startPoint x: 317, startPoint y: 175, endPoint x: 325, endPoint y: 211, distance: 36.4
type input "Bécs, [GEOGRAPHIC_DATA]"
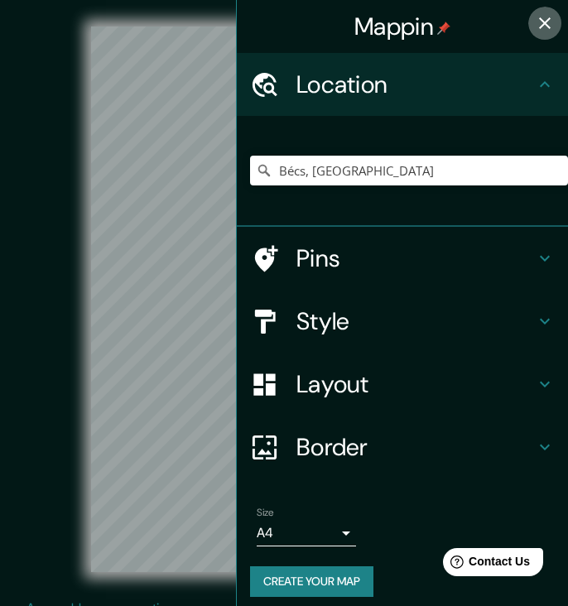
click at [549, 31] on icon "button" at bounding box center [545, 23] width 20 height 20
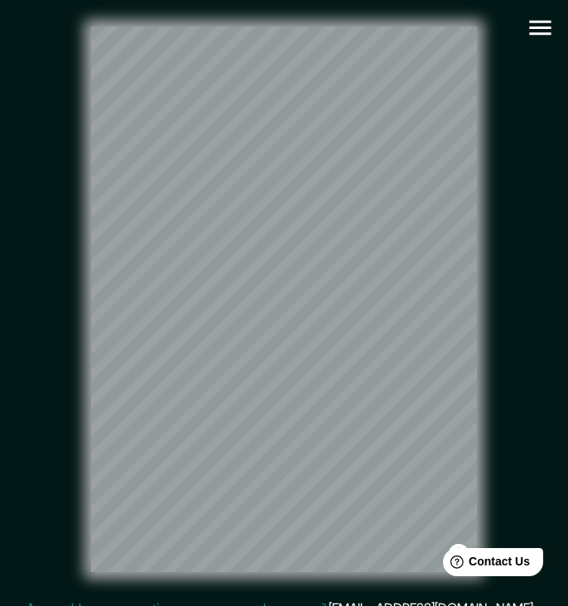
click at [542, 15] on icon "button" at bounding box center [540, 27] width 29 height 29
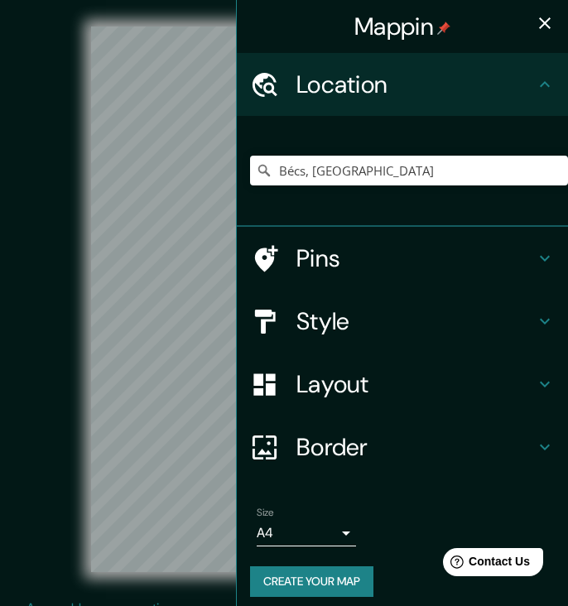
click at [365, 318] on h4 "Style" at bounding box center [415, 321] width 238 height 30
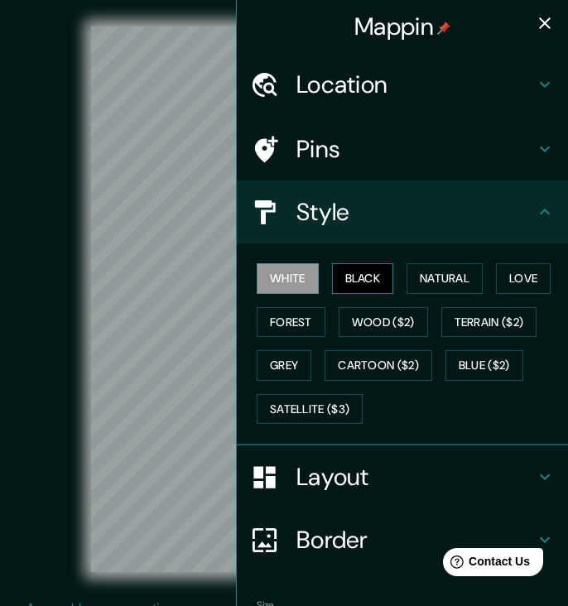
click at [358, 267] on button "Black" at bounding box center [363, 278] width 62 height 31
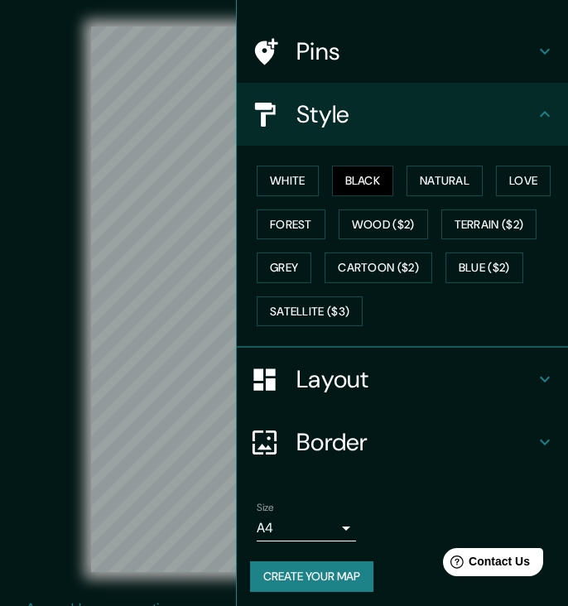
scroll to position [97, 0]
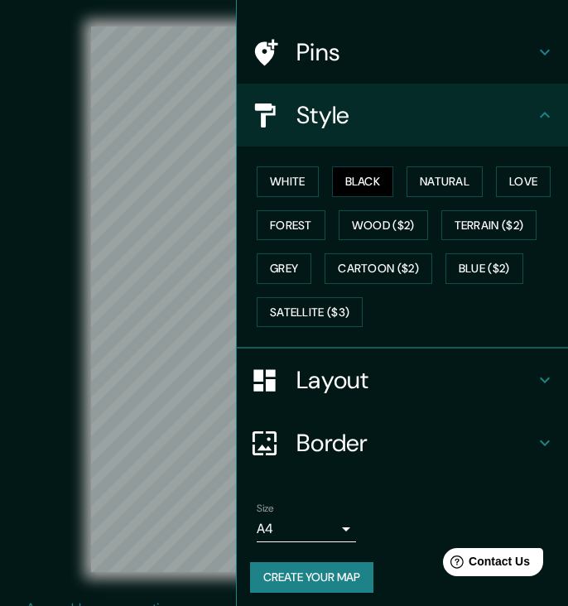
click at [337, 569] on button "Create your map" at bounding box center [311, 577] width 123 height 31
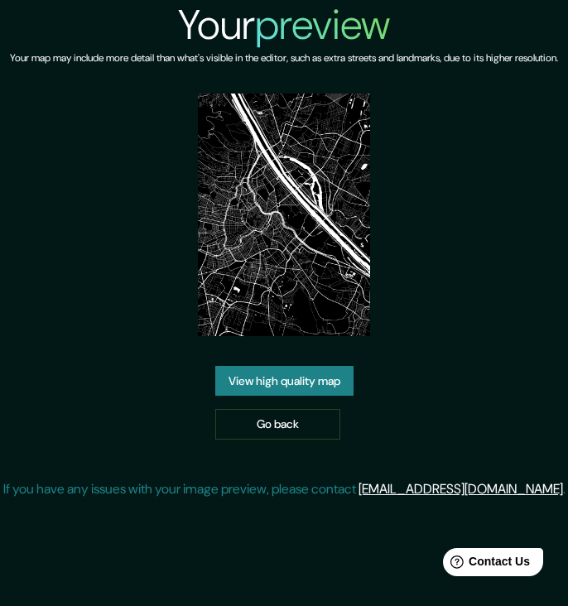
click at [291, 397] on link "View high quality map" at bounding box center [284, 381] width 138 height 31
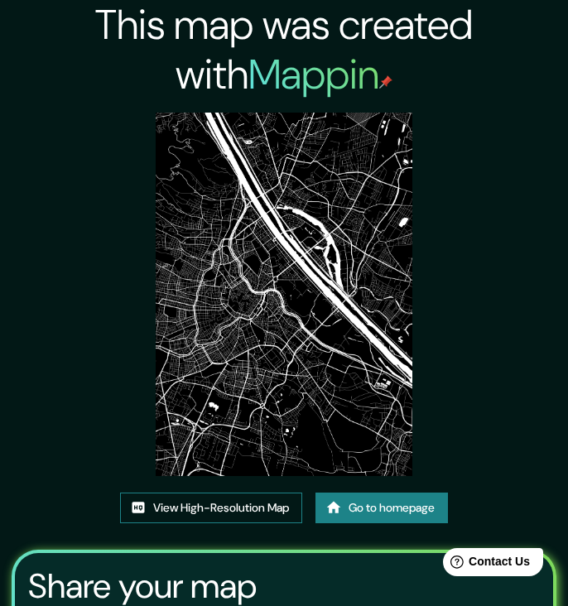
click at [233, 509] on link "View High-Resolution Map" at bounding box center [211, 508] width 182 height 31
